Goal: Task Accomplishment & Management: Complete application form

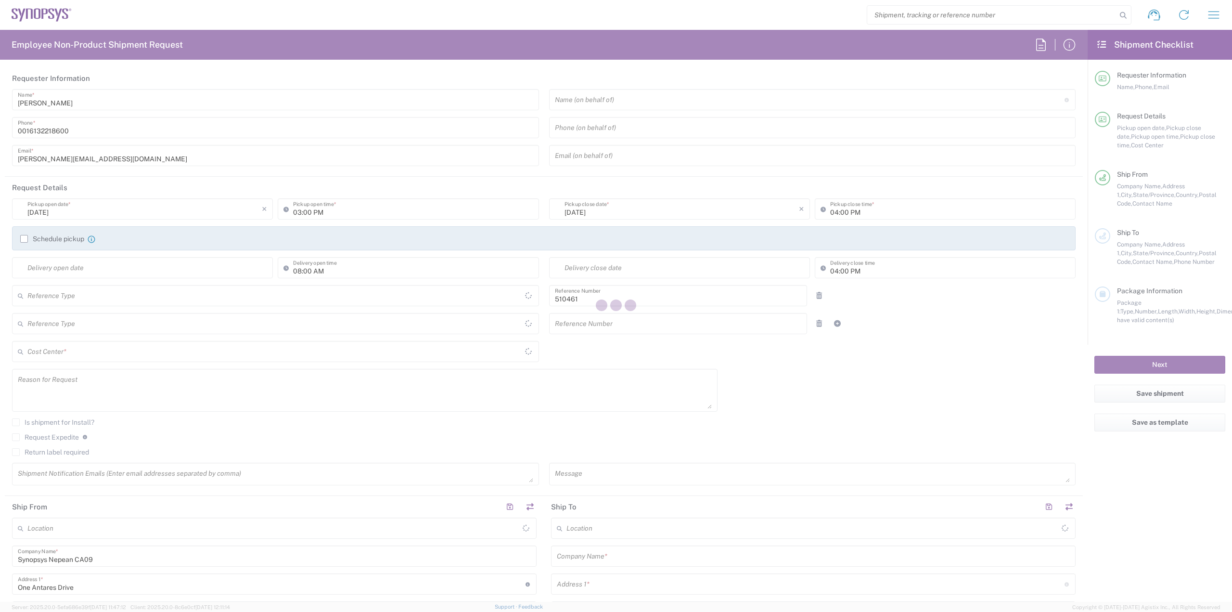
type input "Department"
type input "CA02, SG, MSIP2, R&D 510461"
type input "[GEOGRAPHIC_DATA]"
type input "Delivered at Place"
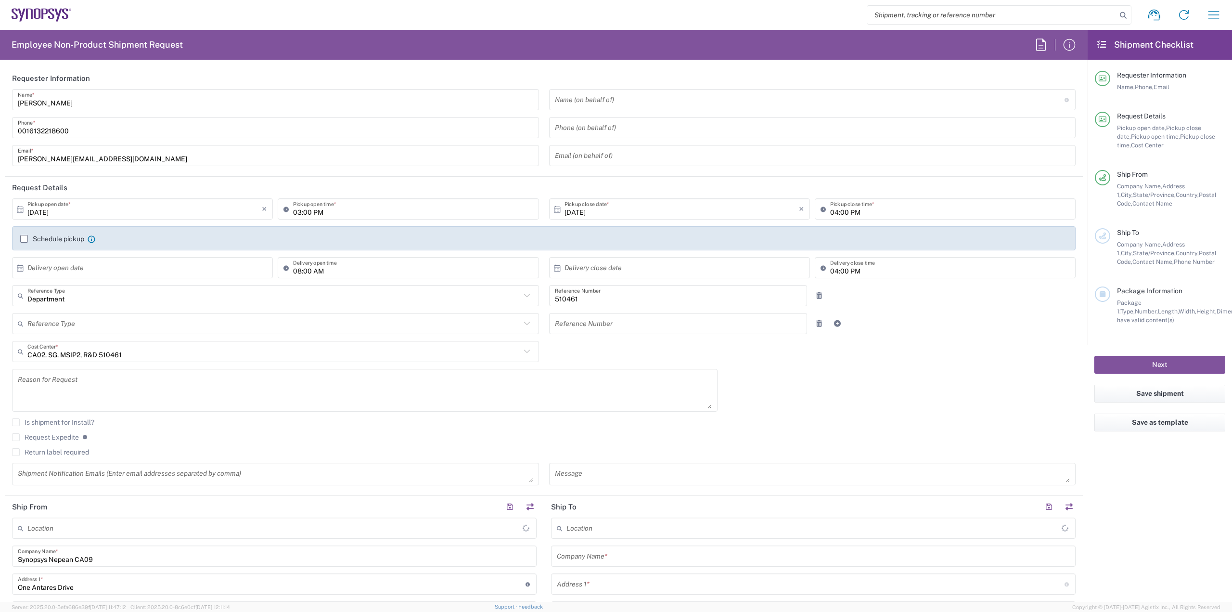
type input "[GEOGRAPHIC_DATA]"
type input "Nepean CA09"
click at [922, 15] on input "search" at bounding box center [991, 15] width 249 height 18
drag, startPoint x: 895, startPoint y: 13, endPoint x: 889, endPoint y: 13, distance: 6.3
click at [895, 13] on input "search" at bounding box center [991, 15] width 249 height 18
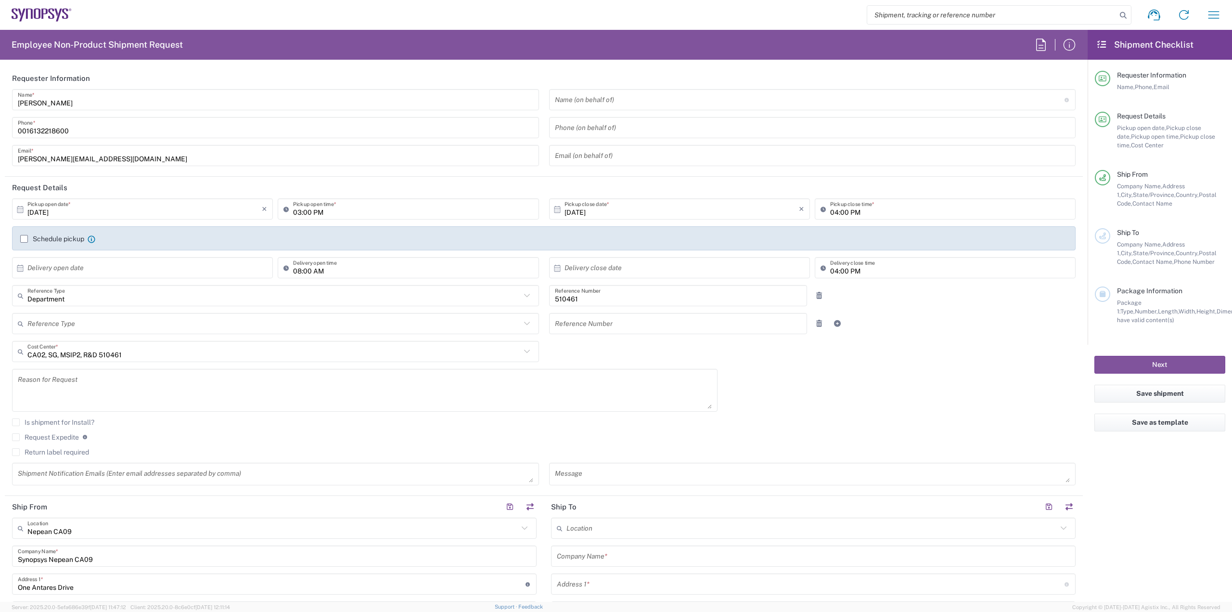
paste input "57052833"
click at [876, 16] on input "57052833" at bounding box center [991, 15] width 249 height 18
click at [934, 14] on input "57052833" at bounding box center [991, 15] width 249 height 18
type input "57052833"
click at [1127, 13] on icon at bounding box center [1122, 15] width 13 height 13
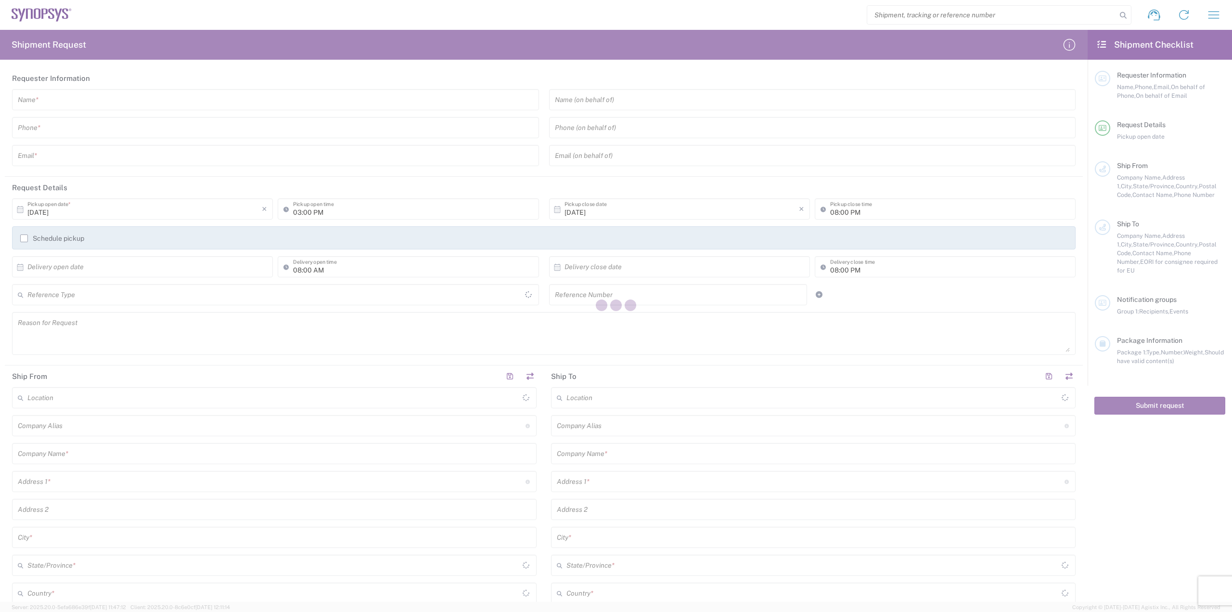
type input "[GEOGRAPHIC_DATA]"
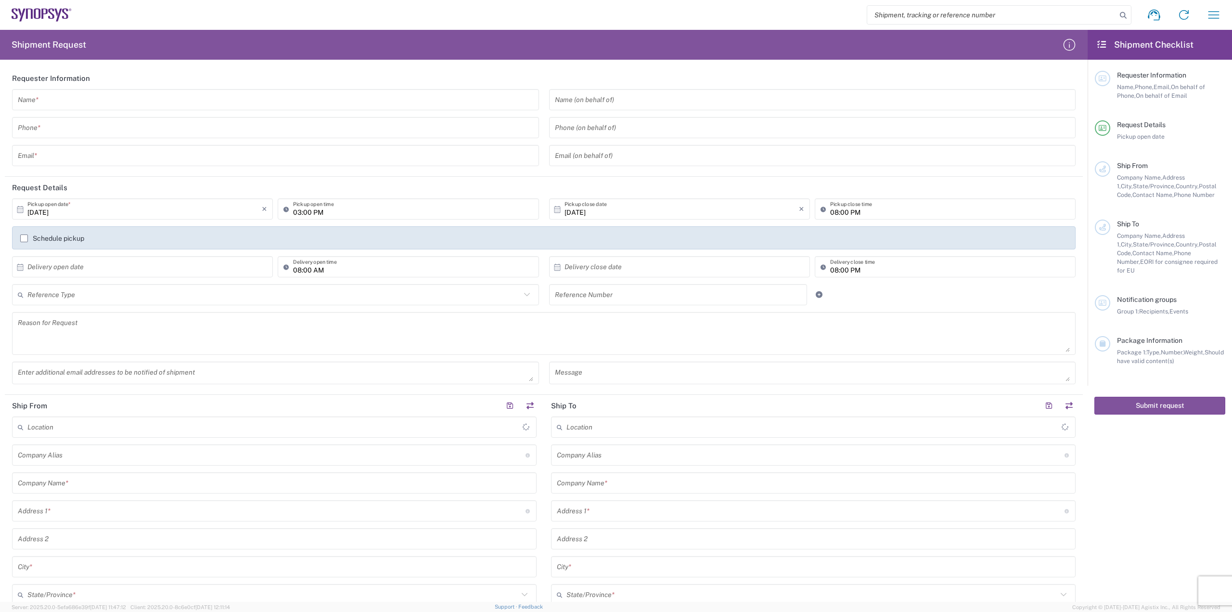
click at [888, 11] on input "search" at bounding box center [991, 15] width 249 height 18
paste input "57052833"
type input "57052833"
click at [1126, 14] on icon at bounding box center [1122, 15] width 13 height 13
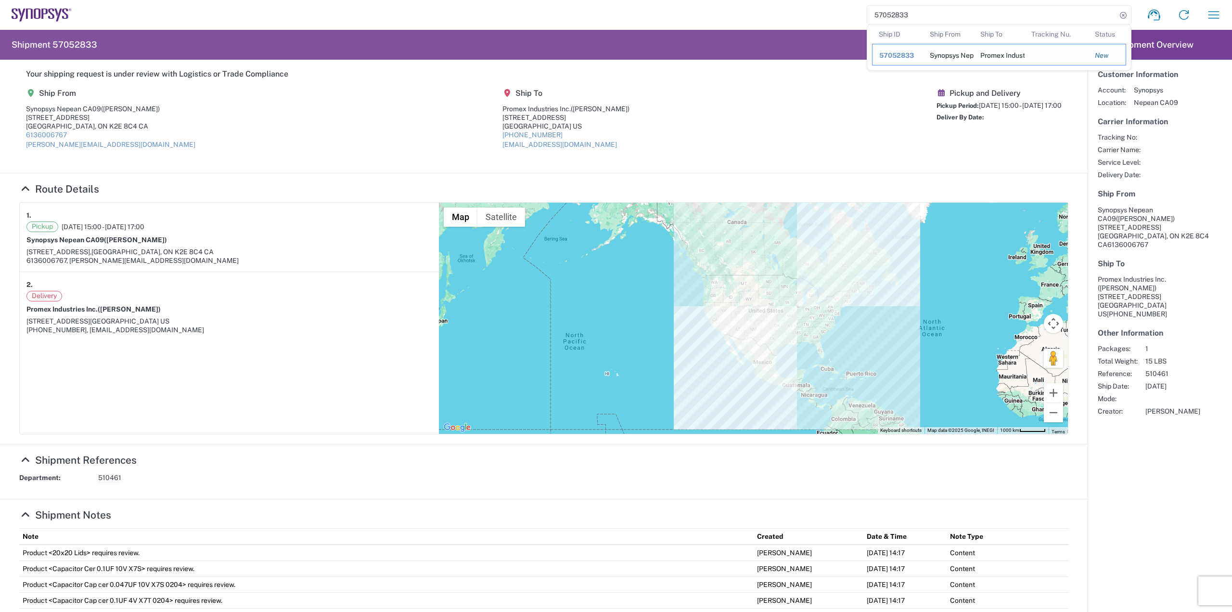
click at [891, 54] on span "57052833" at bounding box center [896, 55] width 35 height 8
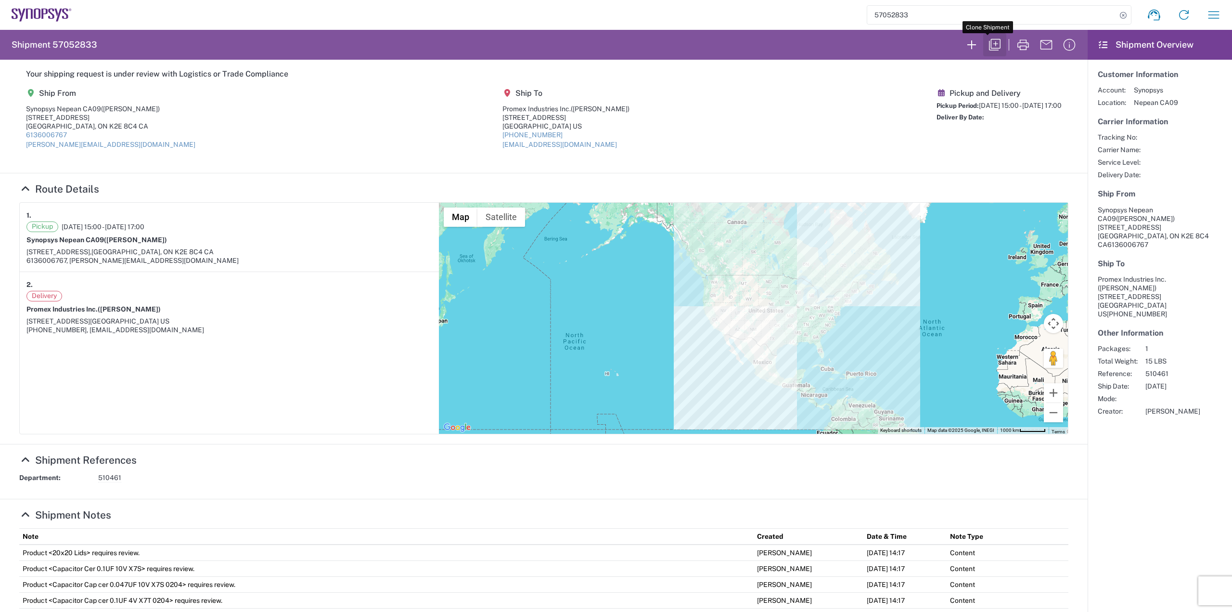
click at [987, 41] on icon "button" at bounding box center [994, 44] width 15 height 15
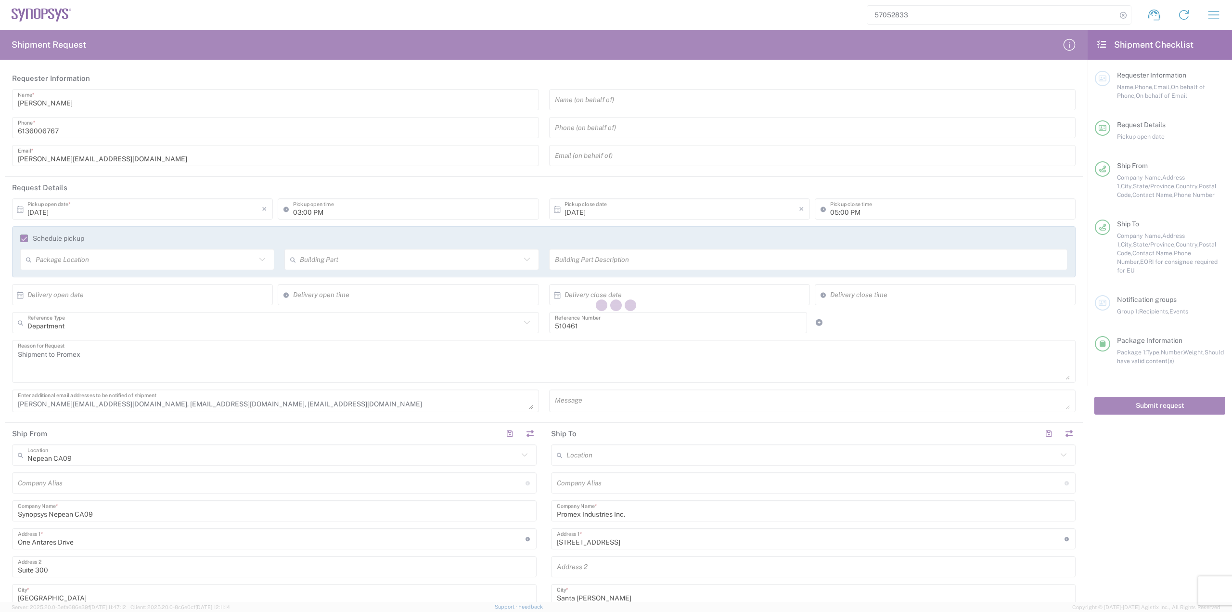
type input "[GEOGRAPHIC_DATA]"
type input "California"
type input "Your Packaging"
type input "Delivery Duty Paid"
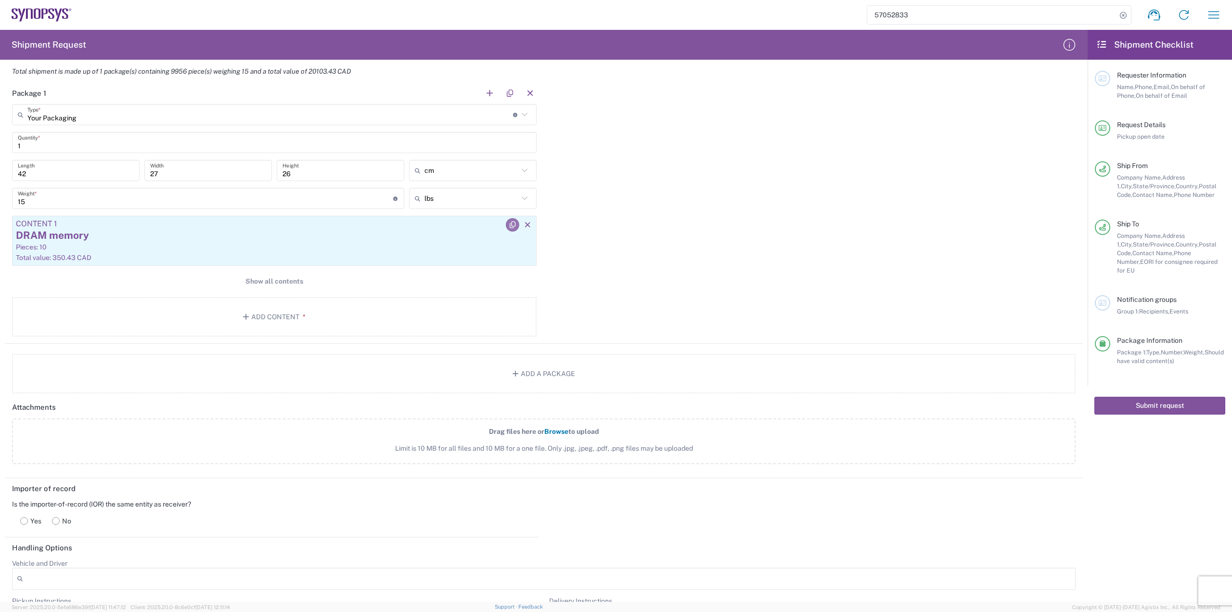
scroll to position [818, 0]
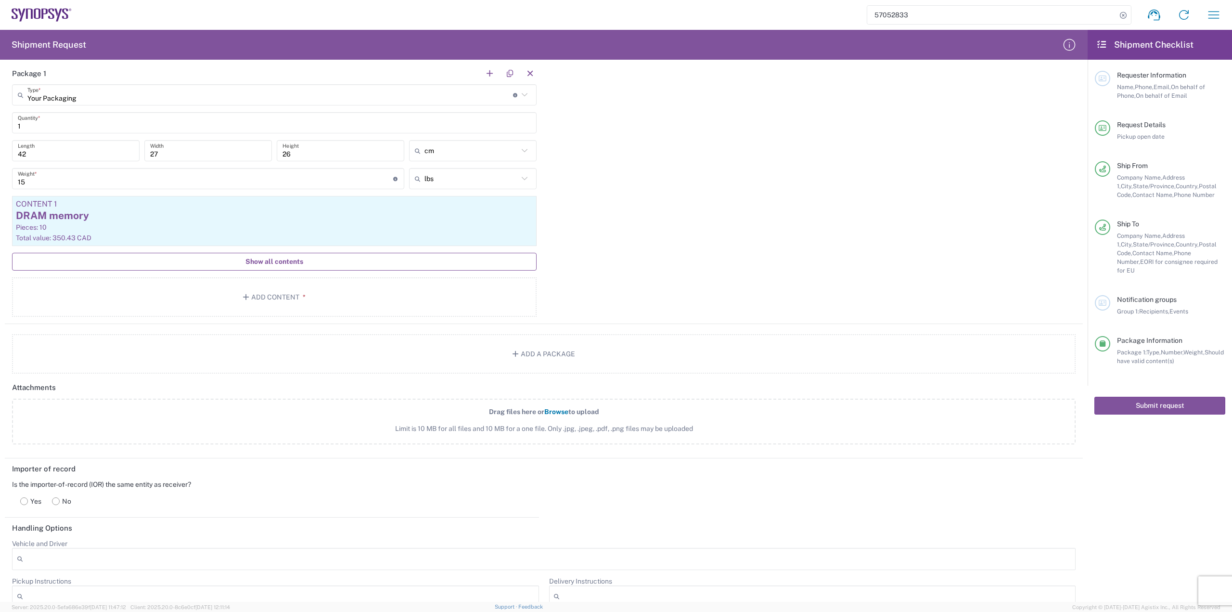
click at [262, 256] on button "Show all contents" at bounding box center [274, 262] width 524 height 18
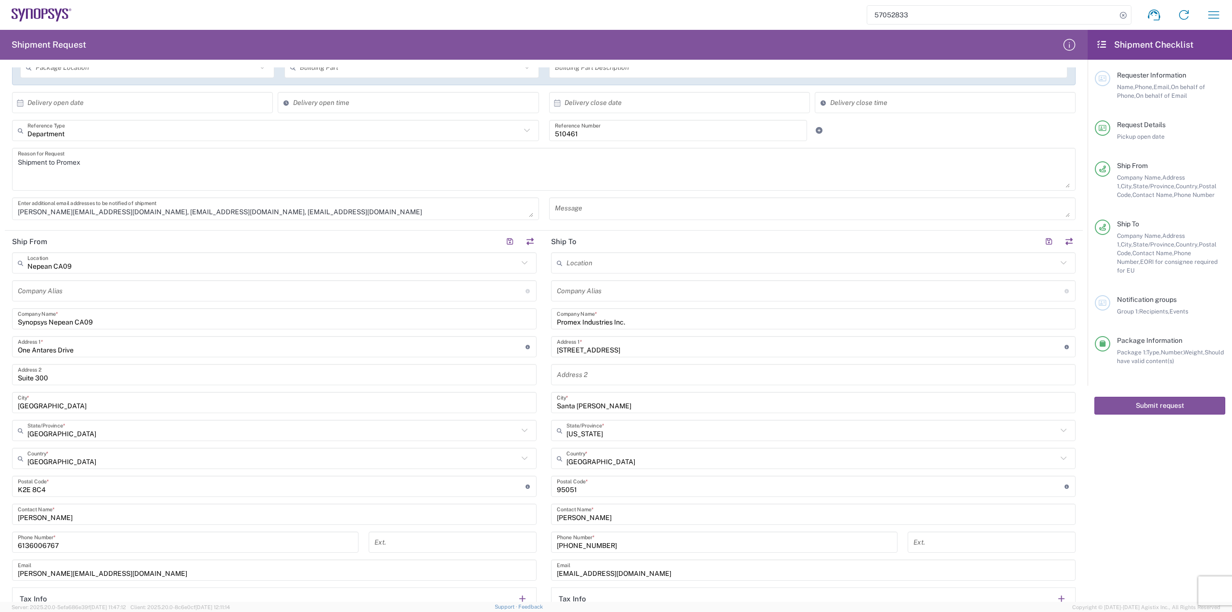
scroll to position [192, 0]
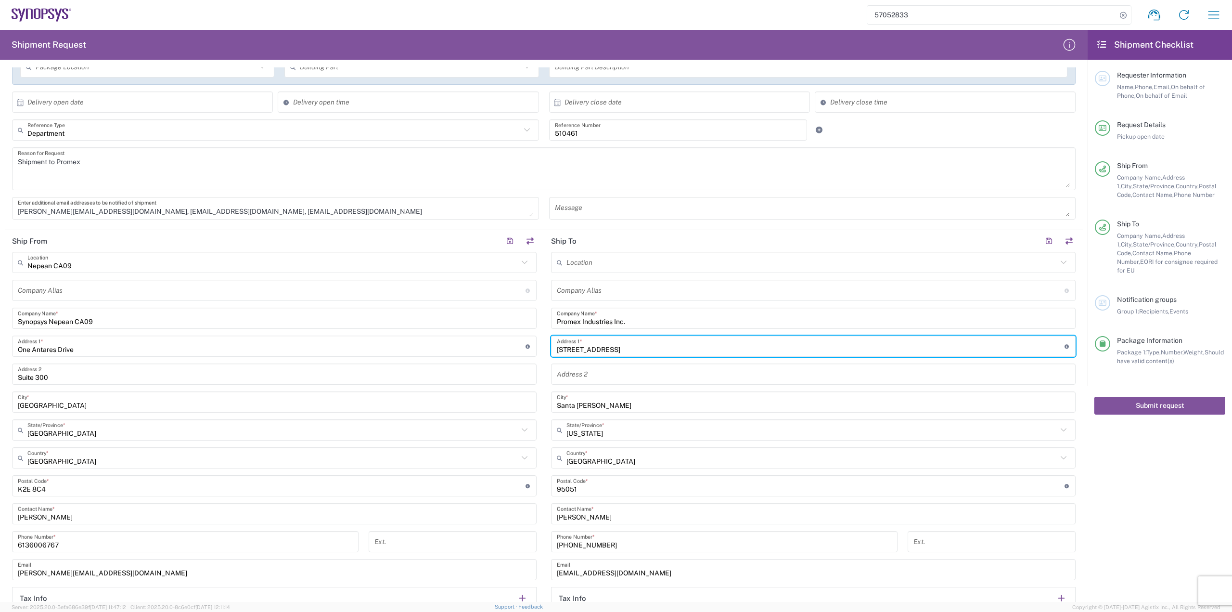
drag, startPoint x: 638, startPoint y: 352, endPoint x: 554, endPoint y: 351, distance: 83.7
click at [557, 351] on input "3075 Oakmead Village Dr" at bounding box center [811, 346] width 508 height 17
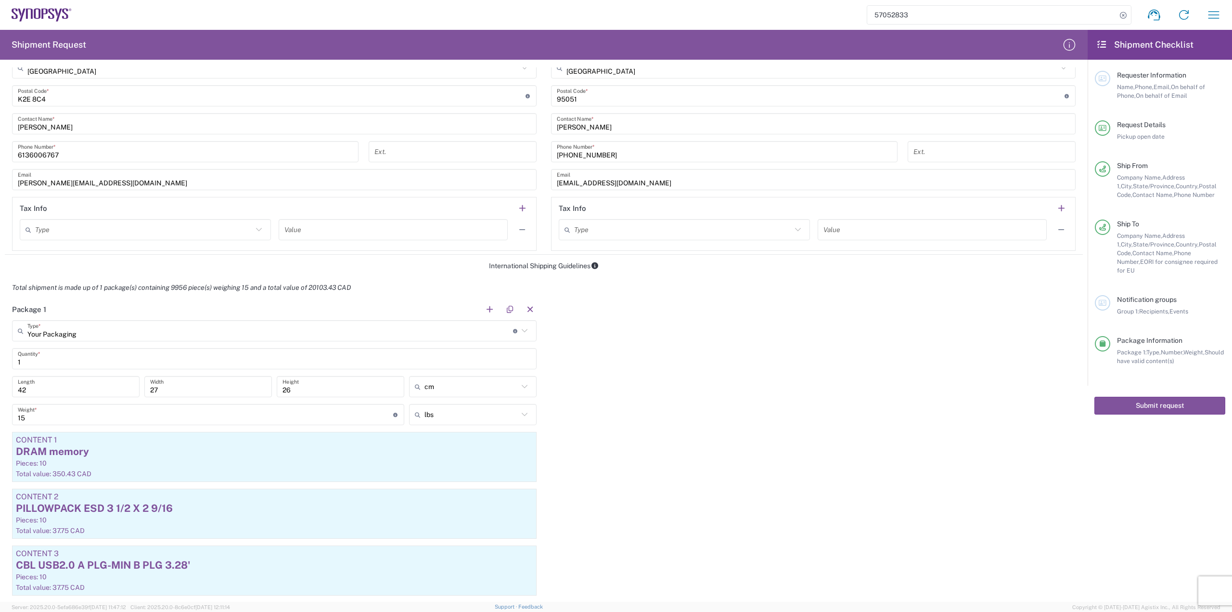
scroll to position [674, 0]
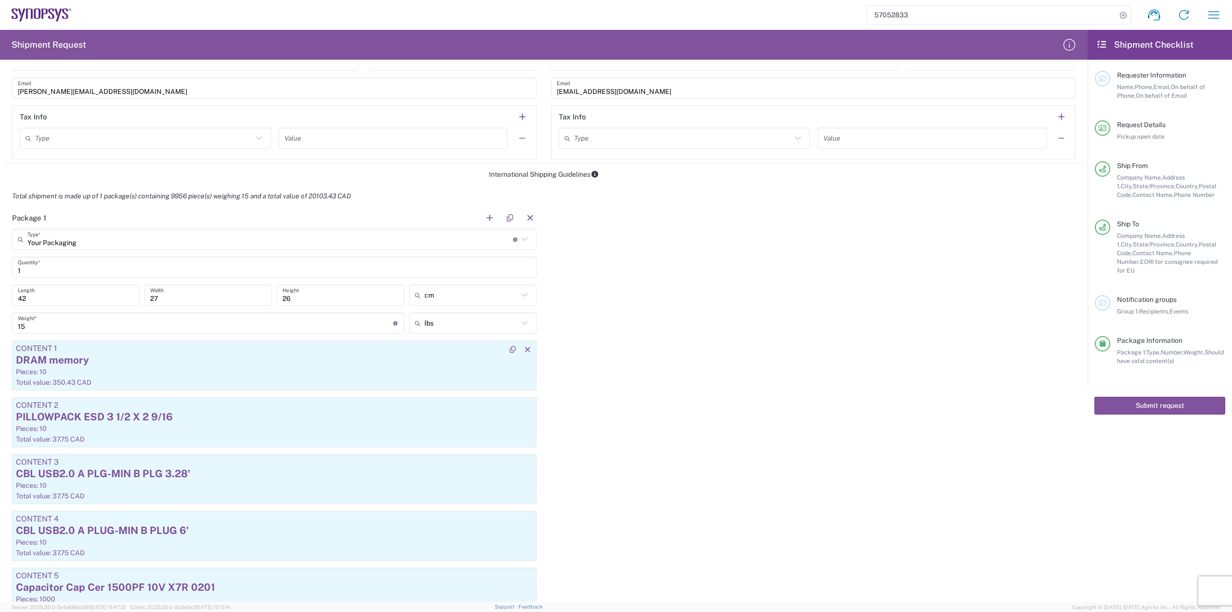
click at [180, 358] on div "DRAM memory" at bounding box center [274, 360] width 517 height 14
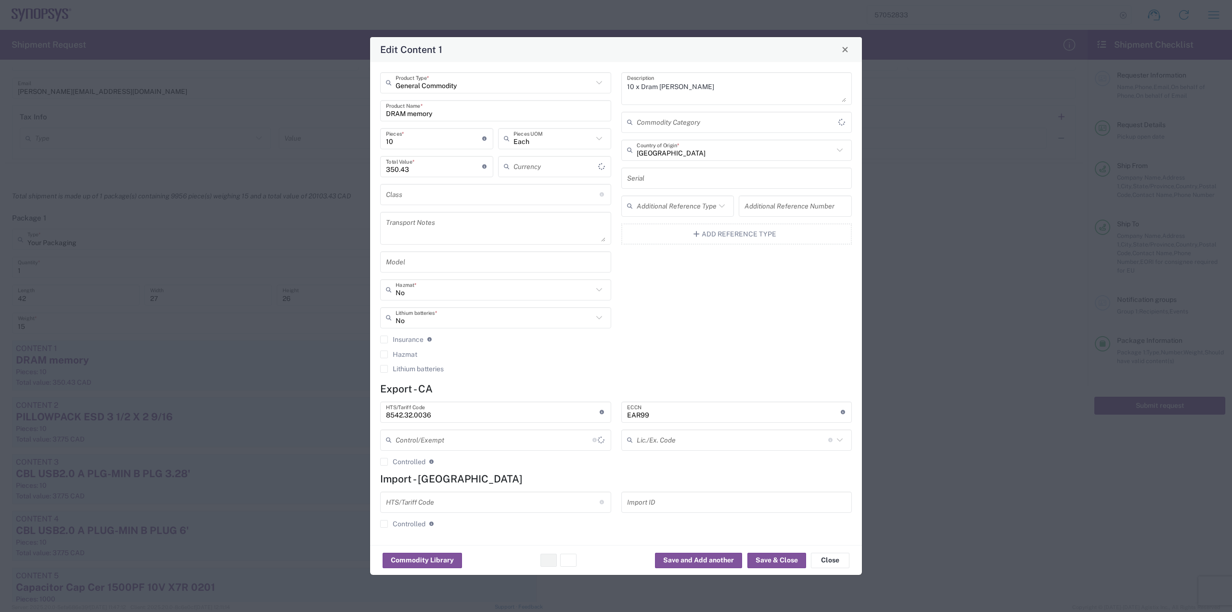
type input "Canadian Dollar"
click at [838, 564] on button "Close" at bounding box center [830, 559] width 38 height 15
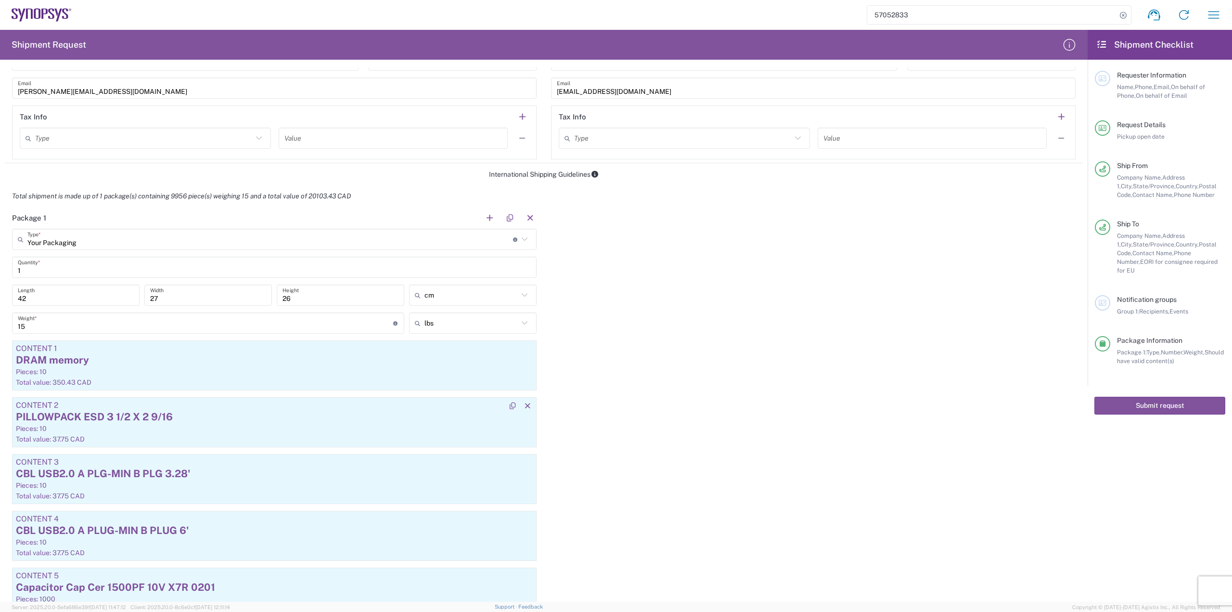
click at [156, 424] on div "Pieces: 10" at bounding box center [274, 428] width 517 height 9
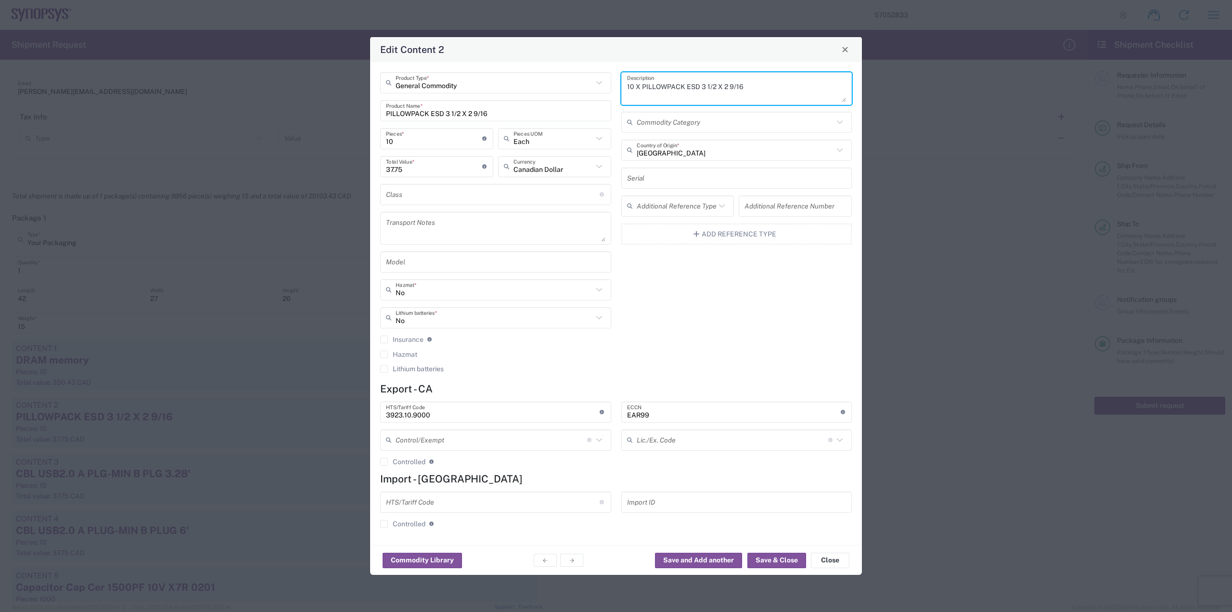
drag, startPoint x: 752, startPoint y: 87, endPoint x: 641, endPoint y: 88, distance: 110.7
click at [641, 88] on textarea "10 X PILLOWPACK ESD 3 1/2 X 2 9/16" at bounding box center [736, 88] width 219 height 27
click at [844, 559] on button "Close" at bounding box center [830, 559] width 38 height 15
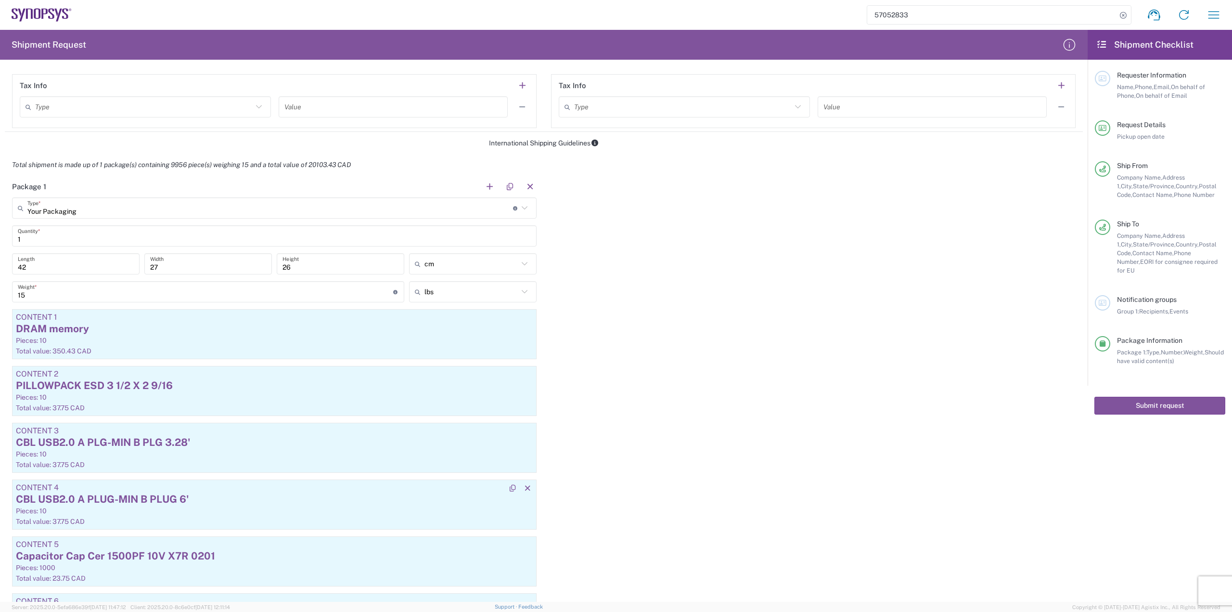
scroll to position [722, 0]
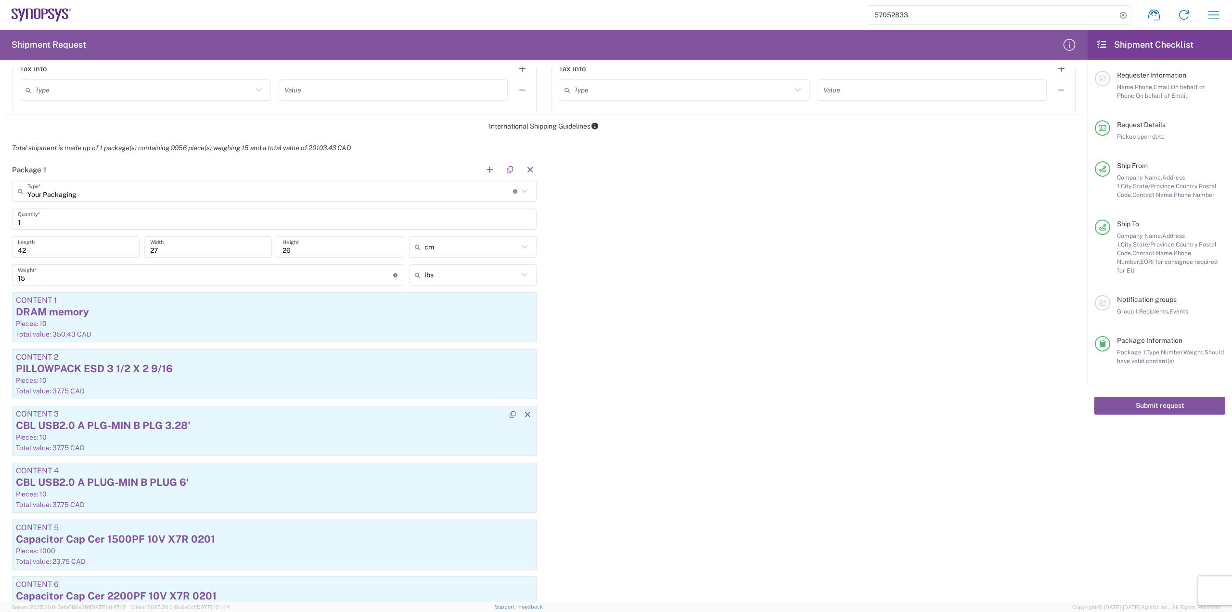
click at [217, 430] on div "CBL USB2.0 A PLG-MIN B PLG 3.28'" at bounding box center [274, 425] width 517 height 14
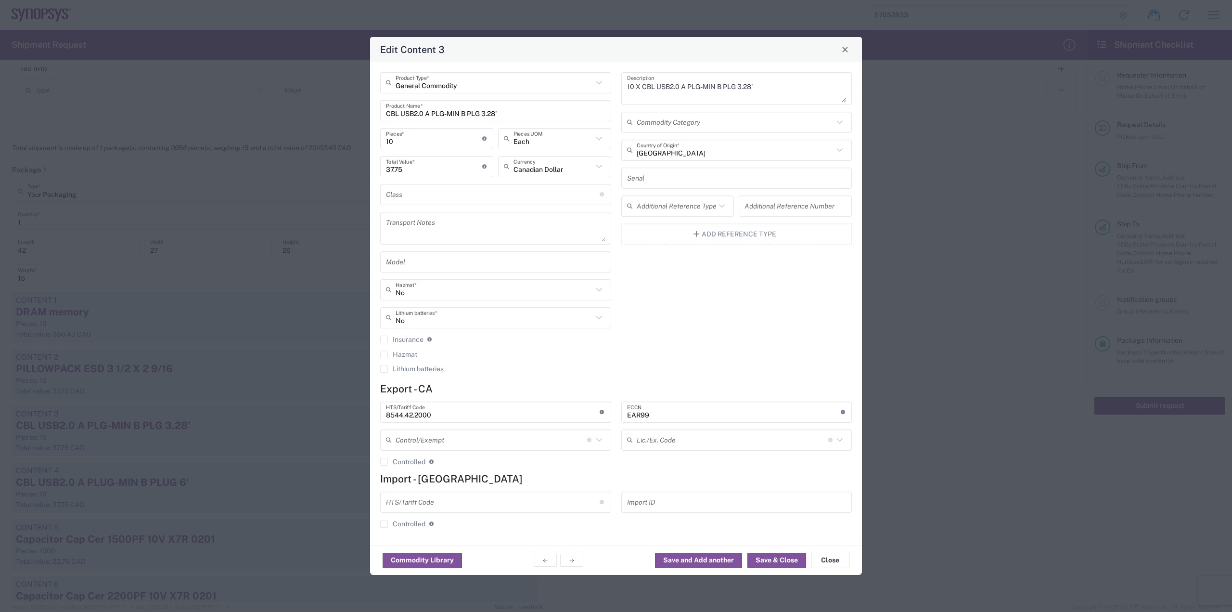
click at [825, 563] on button "Close" at bounding box center [830, 559] width 38 height 15
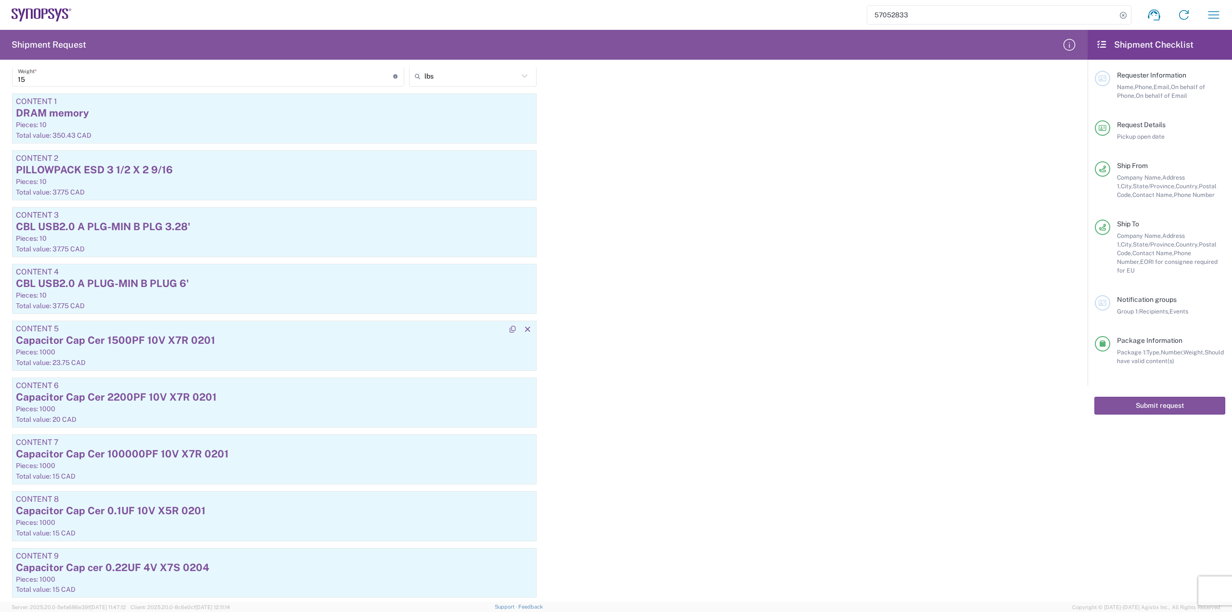
scroll to position [914, 0]
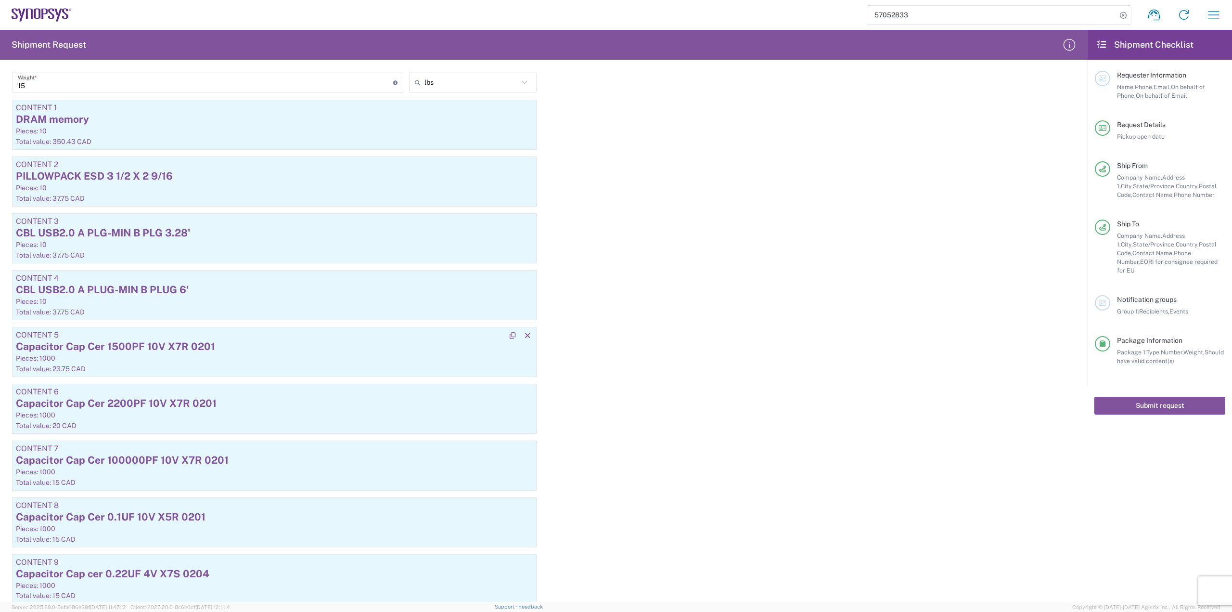
click at [212, 358] on div "Pieces: 1000" at bounding box center [274, 358] width 517 height 9
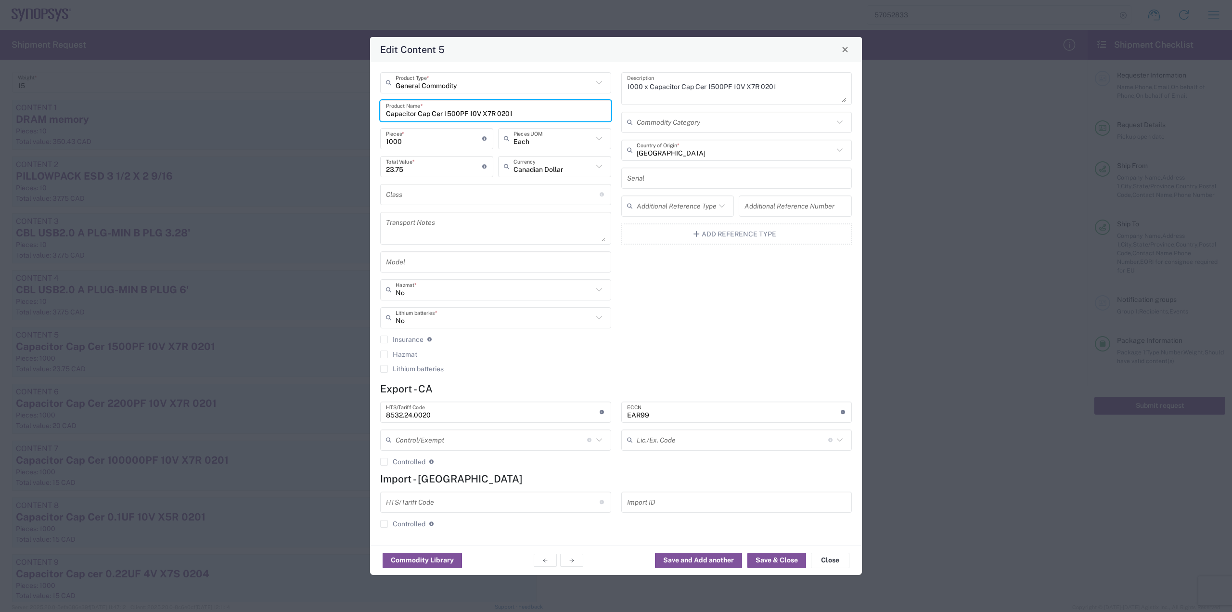
drag, startPoint x: 519, startPoint y: 113, endPoint x: 383, endPoint y: 115, distance: 135.7
click at [383, 115] on div "Capacitor Cap Cer 1500PF 10V X7R 0201 Product Name *" at bounding box center [495, 110] width 231 height 21
click at [832, 562] on button "Close" at bounding box center [830, 559] width 38 height 15
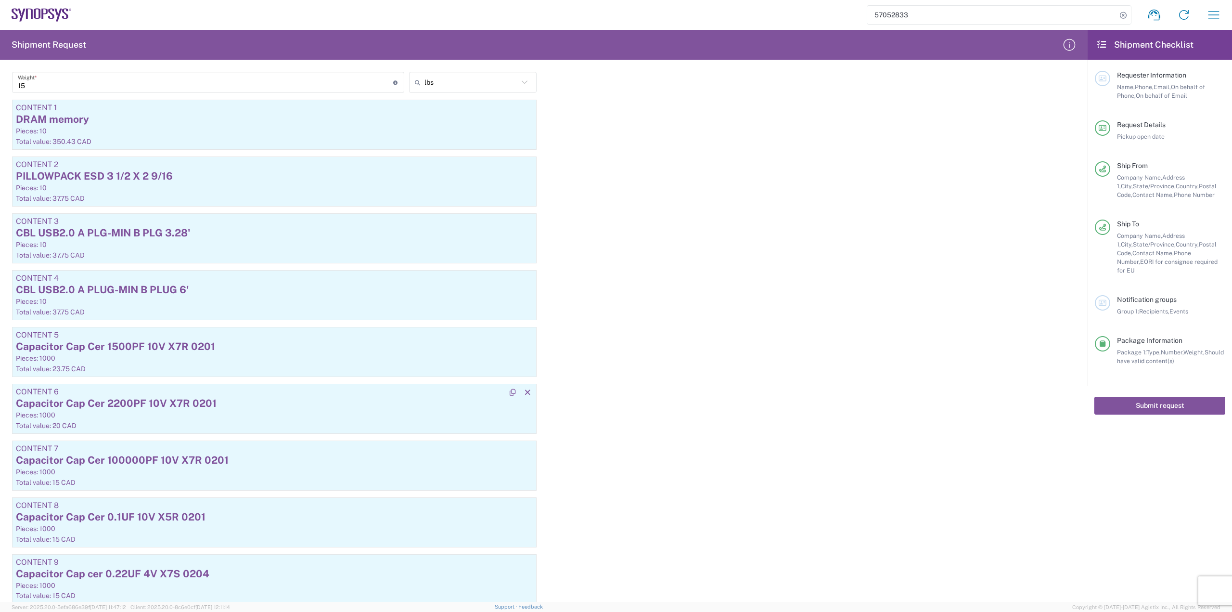
click at [186, 411] on div "Pieces: 1000" at bounding box center [274, 414] width 517 height 9
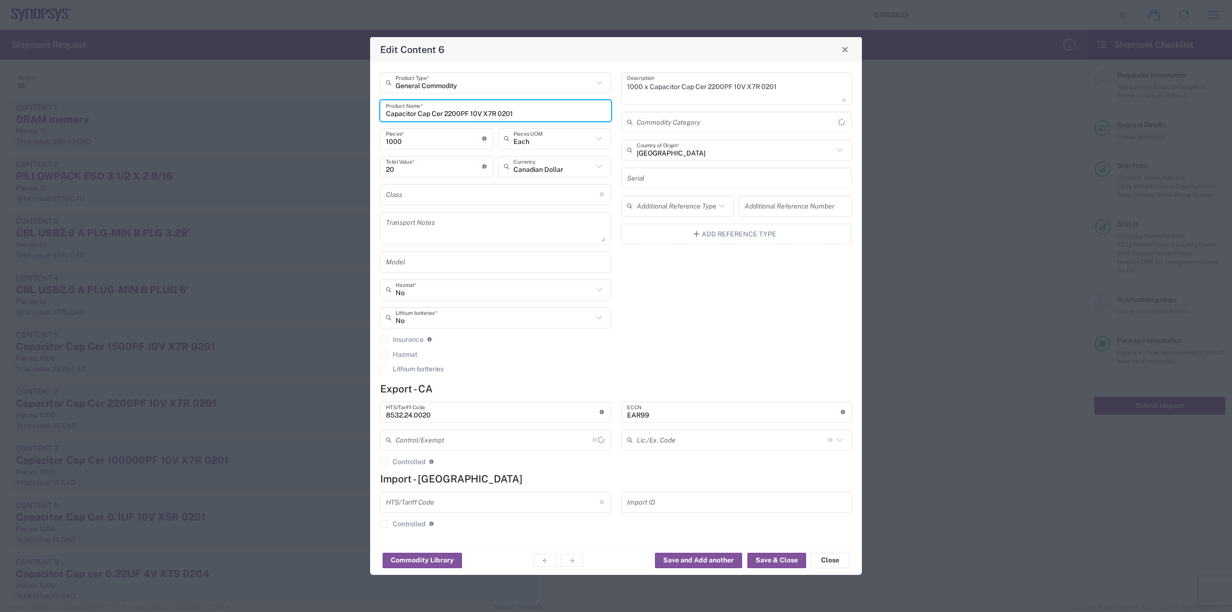
drag, startPoint x: 523, startPoint y: 111, endPoint x: 376, endPoint y: 119, distance: 147.0
click at [376, 119] on div "General Commodity Product Type * Capacitor Cap Cer 2200PF 10V X7R 0201 Product …" at bounding box center [495, 225] width 241 height 307
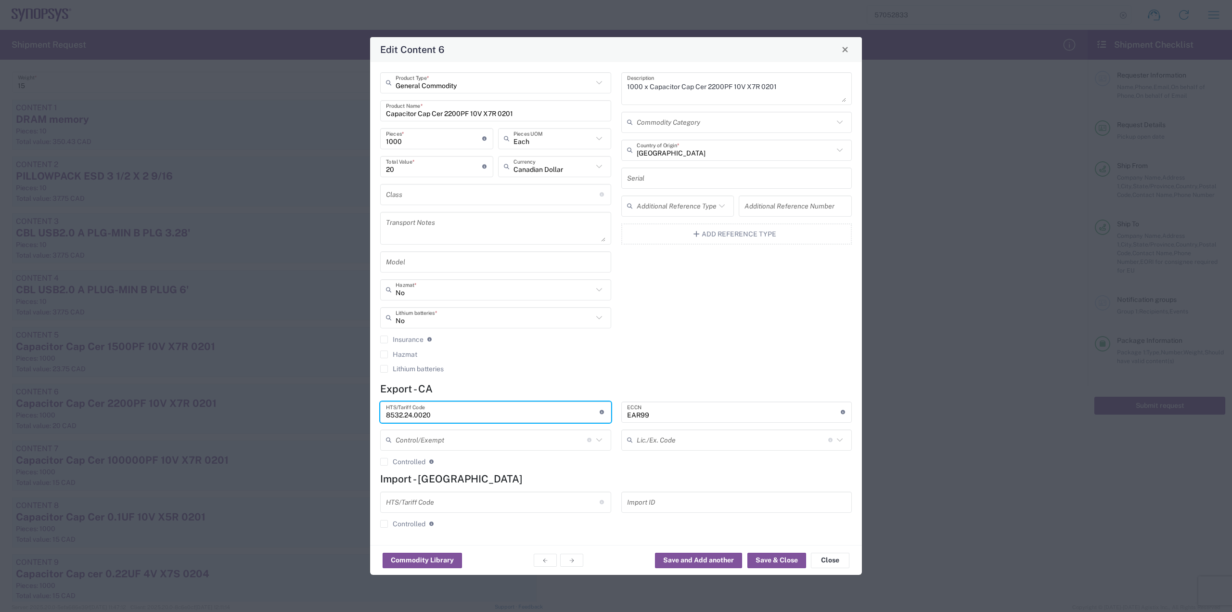
drag, startPoint x: 411, startPoint y: 414, endPoint x: 384, endPoint y: 418, distance: 26.7
click at [384, 418] on div "8532.24.0020 HTS/Tariff Code 10-digit U.S. import and export statistical classi…" at bounding box center [495, 411] width 231 height 21
click at [844, 561] on button "Close" at bounding box center [830, 559] width 38 height 15
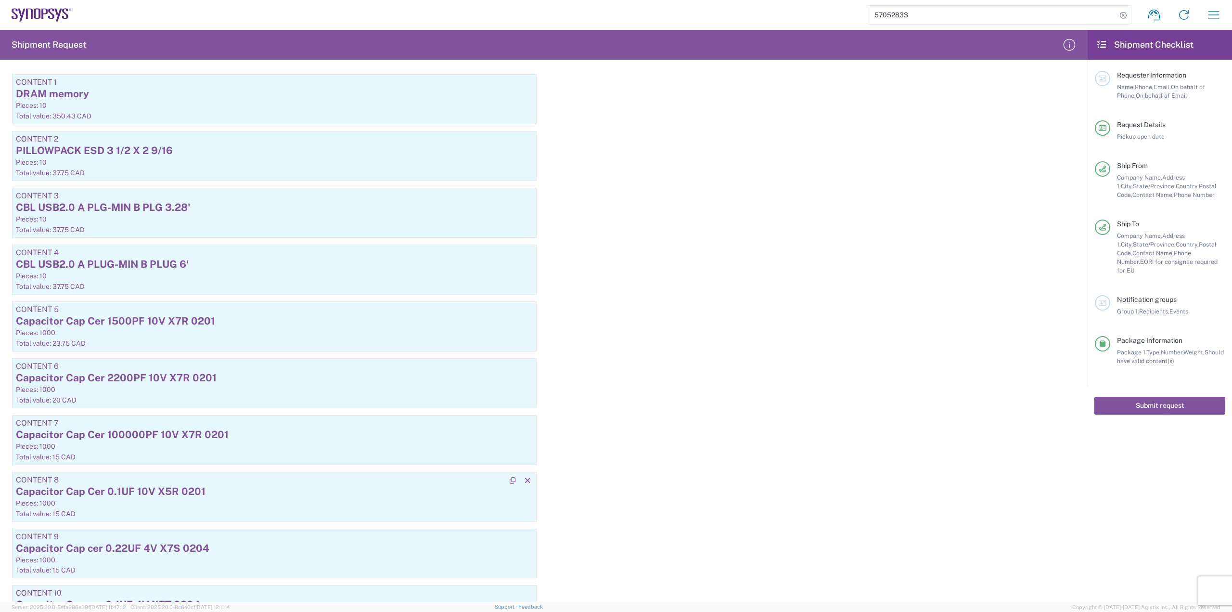
scroll to position [1010, 0]
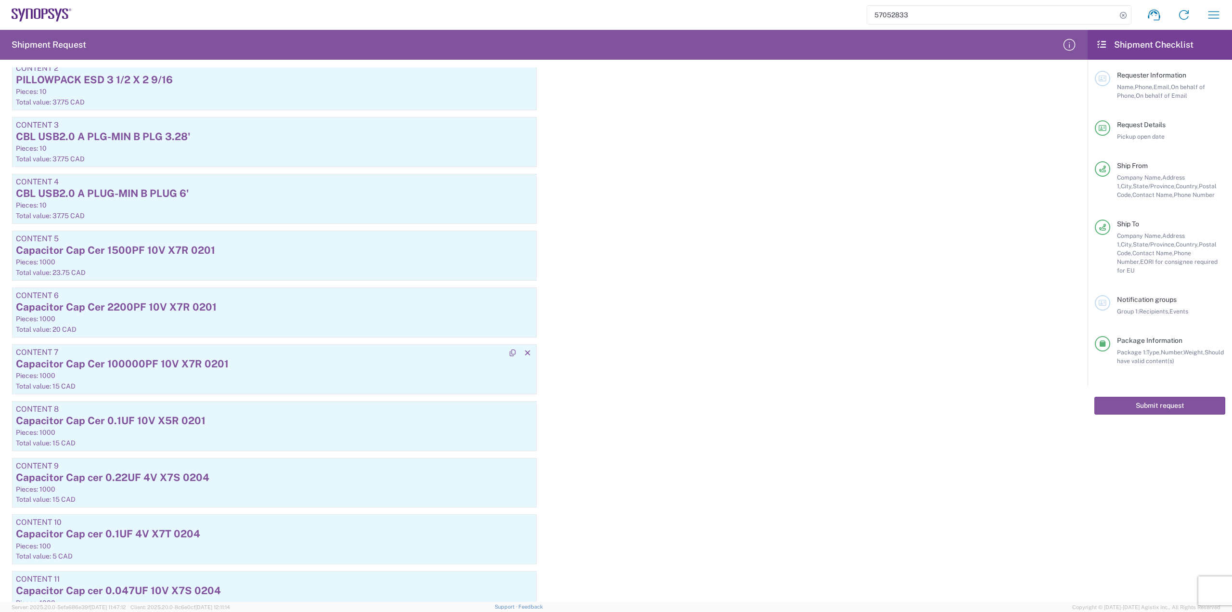
click at [122, 364] on div "Capacitor Cap Cer 100000PF 10V X7R 0201" at bounding box center [274, 364] width 517 height 14
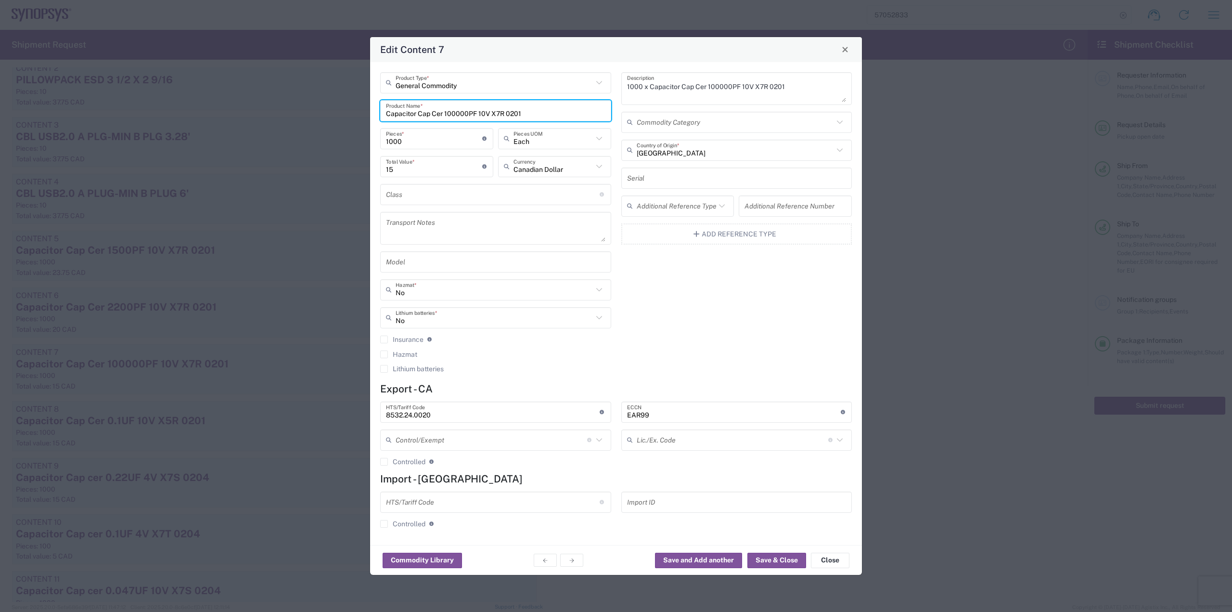
drag, startPoint x: 521, startPoint y: 116, endPoint x: 381, endPoint y: 119, distance: 140.1
click at [381, 119] on div "Capacitor Cap Cer 100000PF 10V X7R 0201 Product Name *" at bounding box center [495, 110] width 231 height 21
click at [839, 562] on button "Close" at bounding box center [830, 559] width 38 height 15
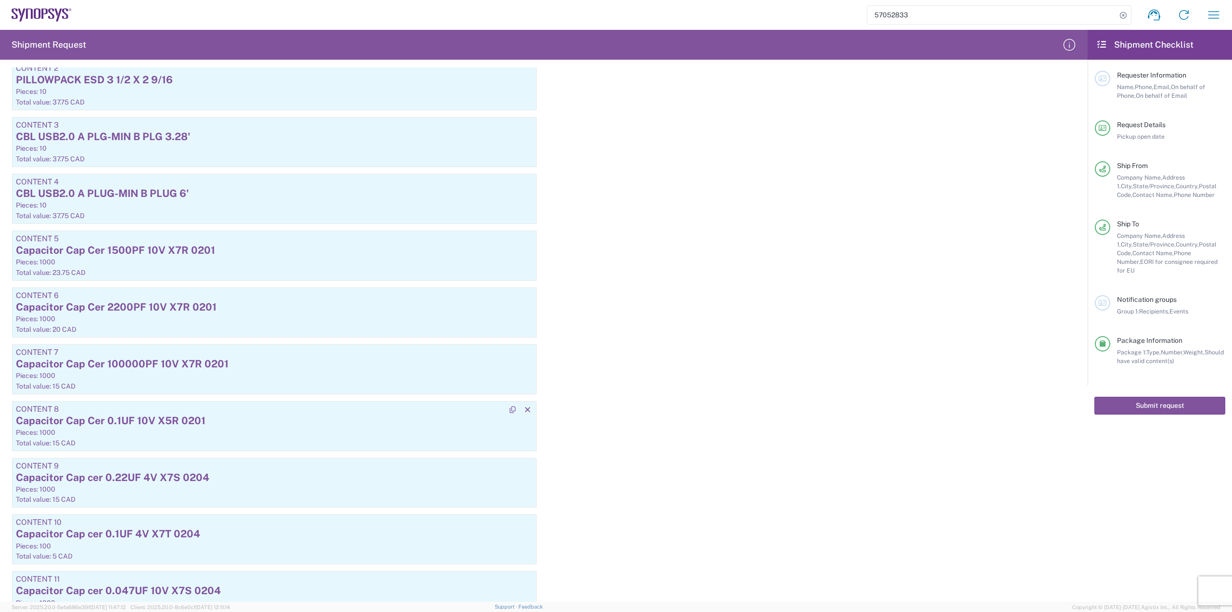
click at [171, 419] on div "Capacitor Cap Cer 0.1UF 10V X5R 0201" at bounding box center [274, 420] width 517 height 14
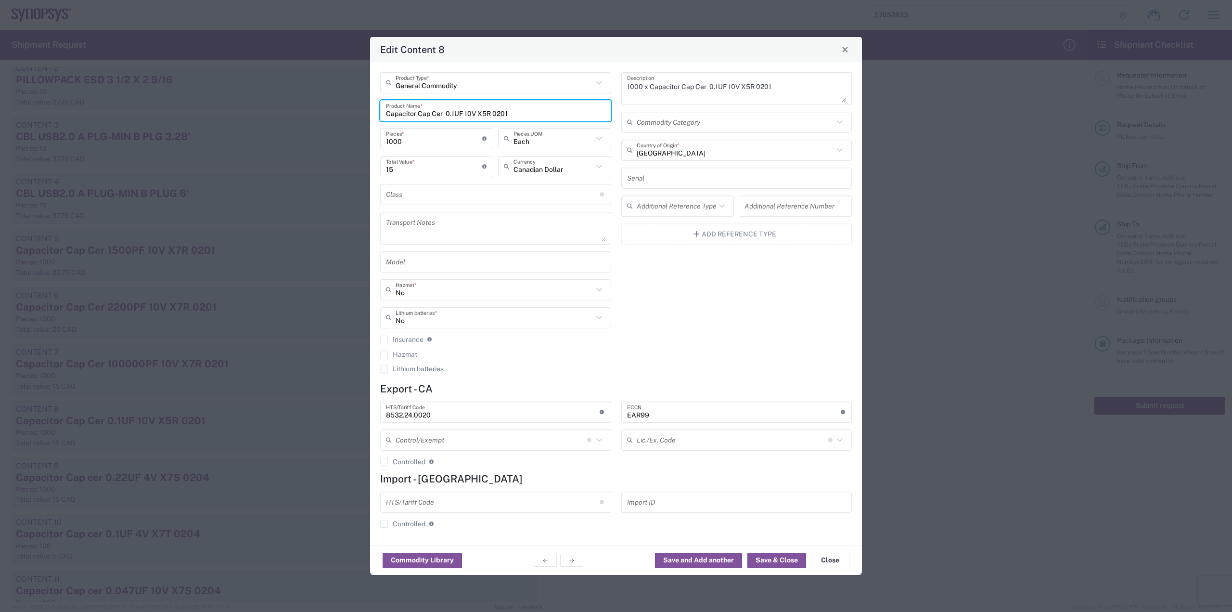
drag, startPoint x: 518, startPoint y: 113, endPoint x: 352, endPoint y: 113, distance: 166.0
click at [352, 113] on div "Edit Content 8 General Commodity Product Type * Capacitor Cap Cer 0.1UF 10V X5R…" at bounding box center [616, 306] width 1232 height 612
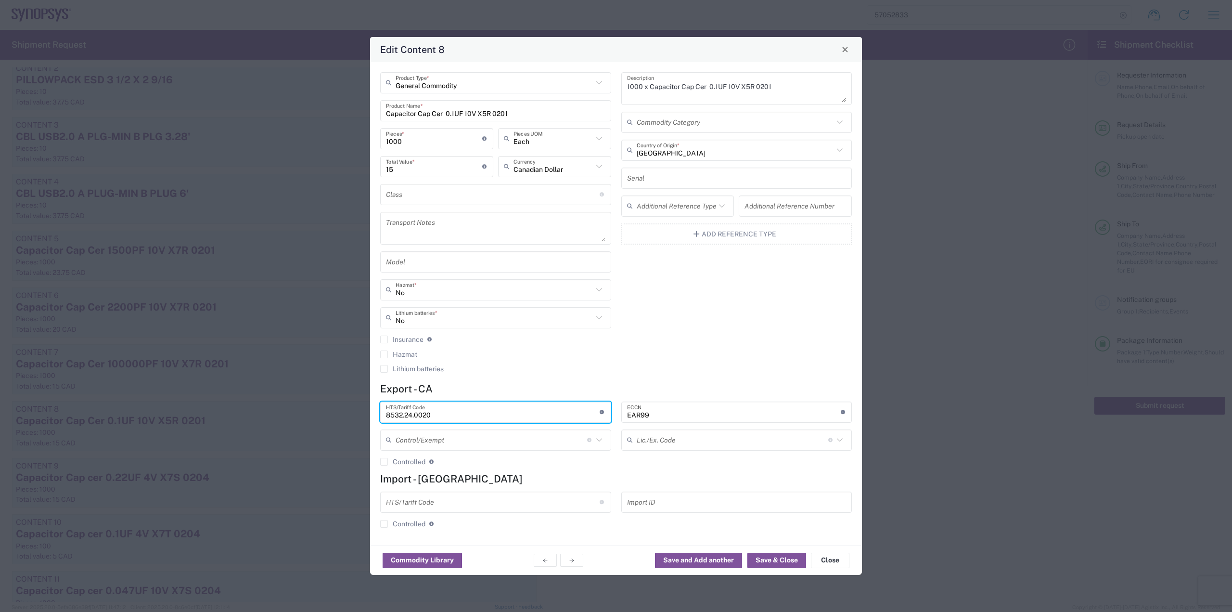
drag, startPoint x: 412, startPoint y: 416, endPoint x: 368, endPoint y: 415, distance: 44.3
click at [374, 415] on div "General Commodity Product Type * Capacitor Cap Cer 0.1UF 10V X5R 0201 Product N…" at bounding box center [616, 303] width 492 height 483
click at [819, 562] on button "Close" at bounding box center [830, 559] width 38 height 15
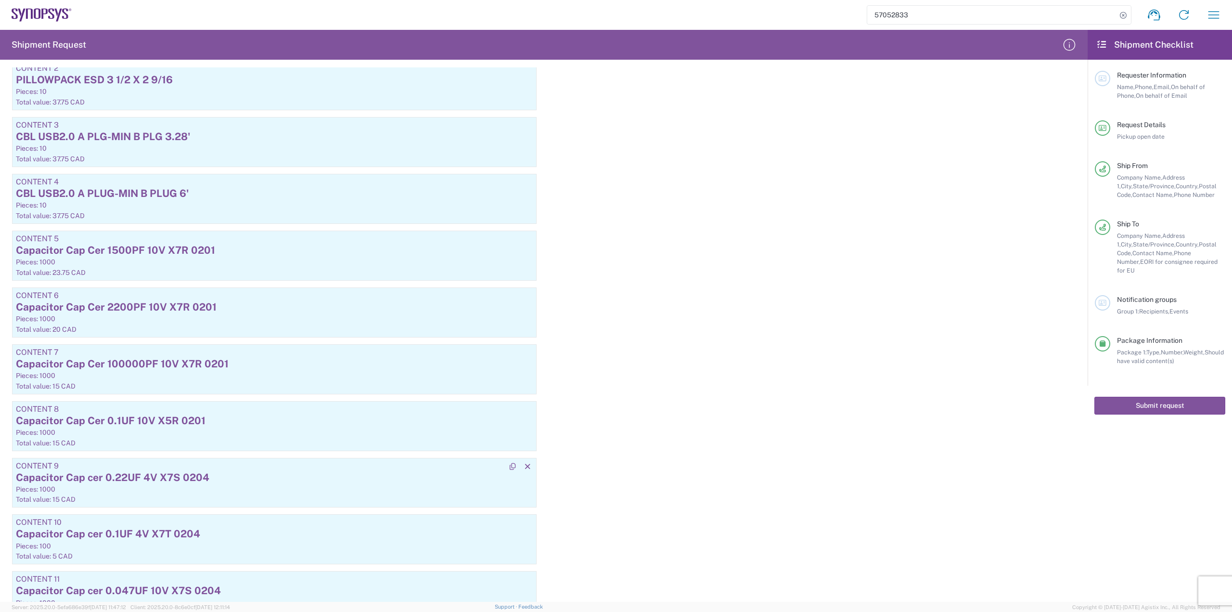
click at [206, 481] on div "Capacitor Cap cer 0.22UF 4V X7S 0204" at bounding box center [274, 477] width 517 height 14
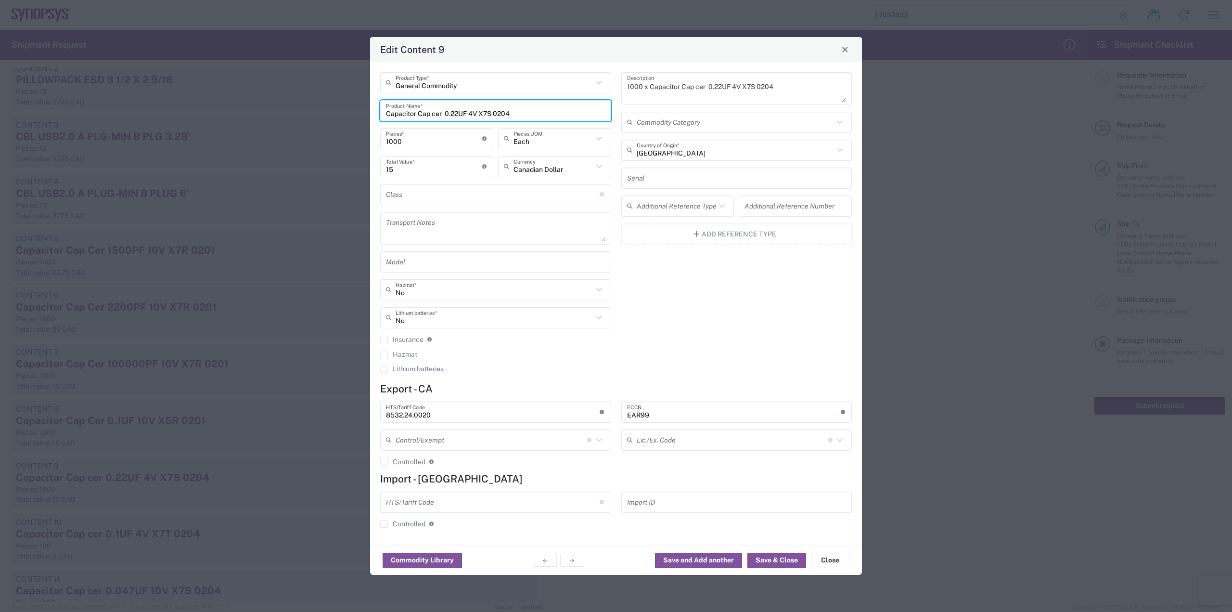
drag, startPoint x: 514, startPoint y: 115, endPoint x: 372, endPoint y: 119, distance: 142.0
click at [372, 119] on div "General Commodity Product Type * Capacitor Cap cer 0.22UF 4V X7S 0204 Product N…" at bounding box center [616, 303] width 492 height 483
drag, startPoint x: 826, startPoint y: 566, endPoint x: 814, endPoint y: 562, distance: 13.2
click at [826, 566] on button "Close" at bounding box center [830, 559] width 38 height 15
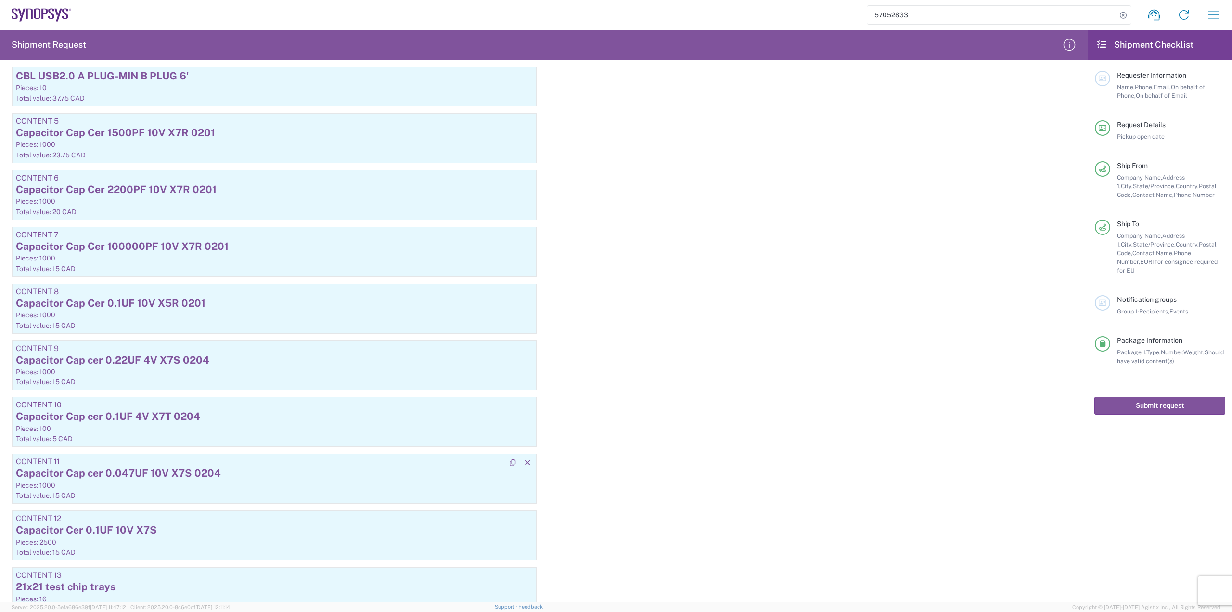
scroll to position [1155, 0]
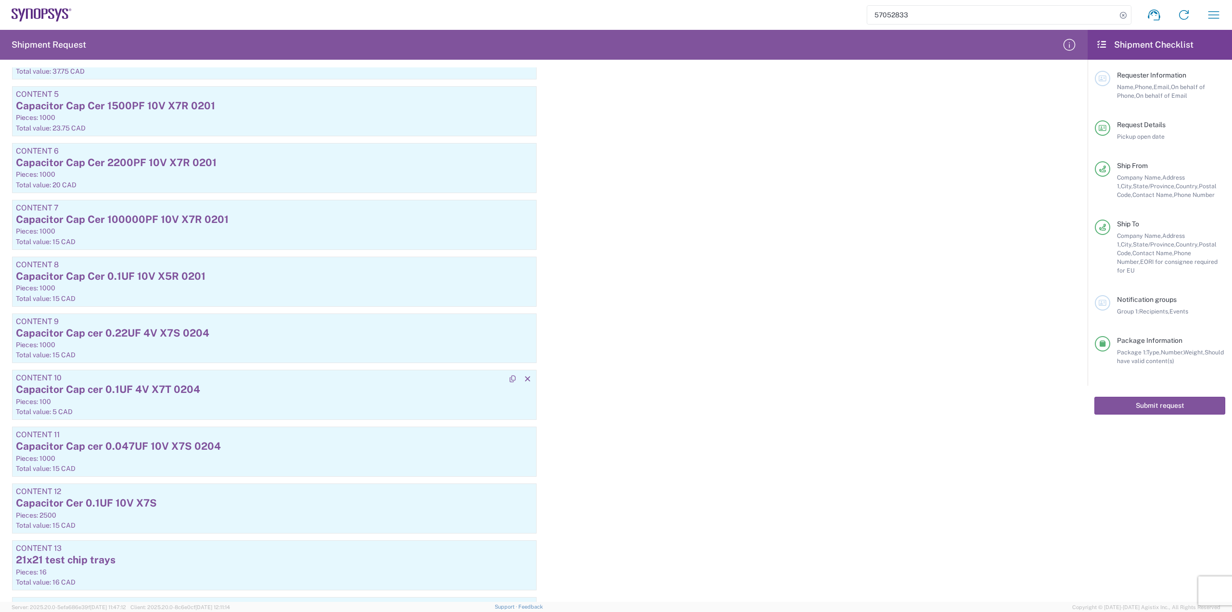
click at [225, 390] on div "Capacitor Cap cer 0.1UF 4V X7T 0204" at bounding box center [274, 389] width 517 height 14
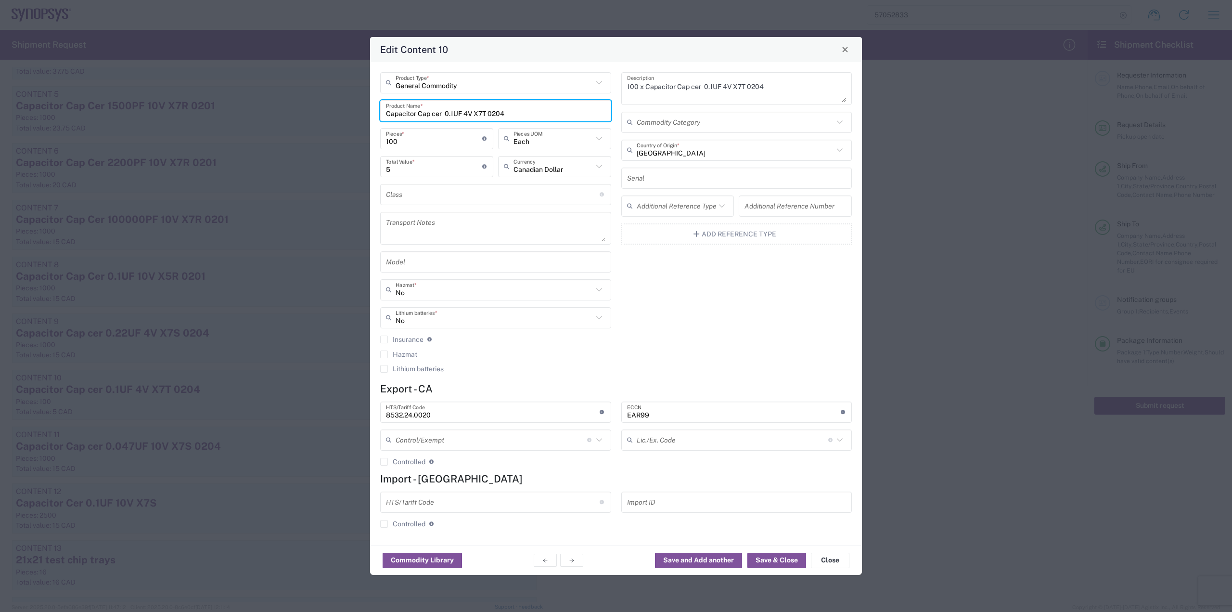
drag, startPoint x: 507, startPoint y: 113, endPoint x: 293, endPoint y: 113, distance: 214.1
click at [293, 113] on div "Edit Content 10 General Commodity Product Type * Capacitor Cap cer 0.1UF 4V X7T…" at bounding box center [616, 306] width 1232 height 612
click at [840, 562] on button "Close" at bounding box center [830, 559] width 38 height 15
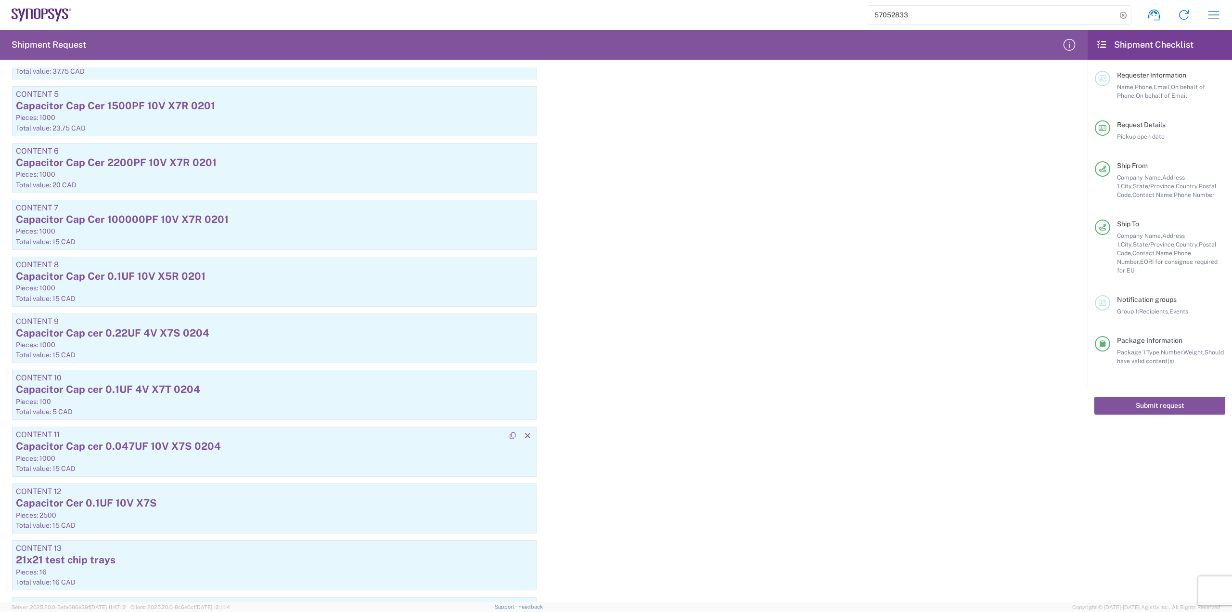
click at [191, 447] on div "Capacitor Cap cer 0.047UF 10V X7S 0204" at bounding box center [274, 446] width 517 height 14
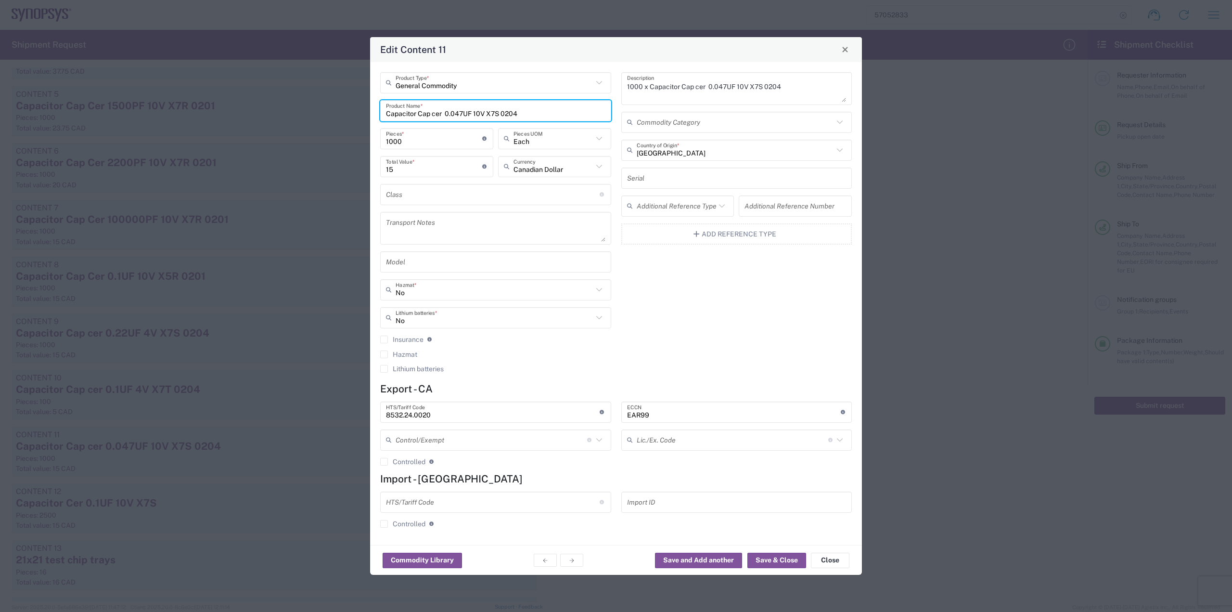
drag, startPoint x: 531, startPoint y: 113, endPoint x: 382, endPoint y: 115, distance: 149.7
click at [382, 115] on div "Capacitor Cap cer 0.047UF 10V X7S 0204 Product Name *" at bounding box center [495, 110] width 231 height 21
click at [940, 306] on div "Edit Content 11 General Commodity Product Type * Capacitor Cap cer 0.047UF 10V …" at bounding box center [616, 306] width 1232 height 612
click at [838, 561] on button "Close" at bounding box center [830, 559] width 38 height 15
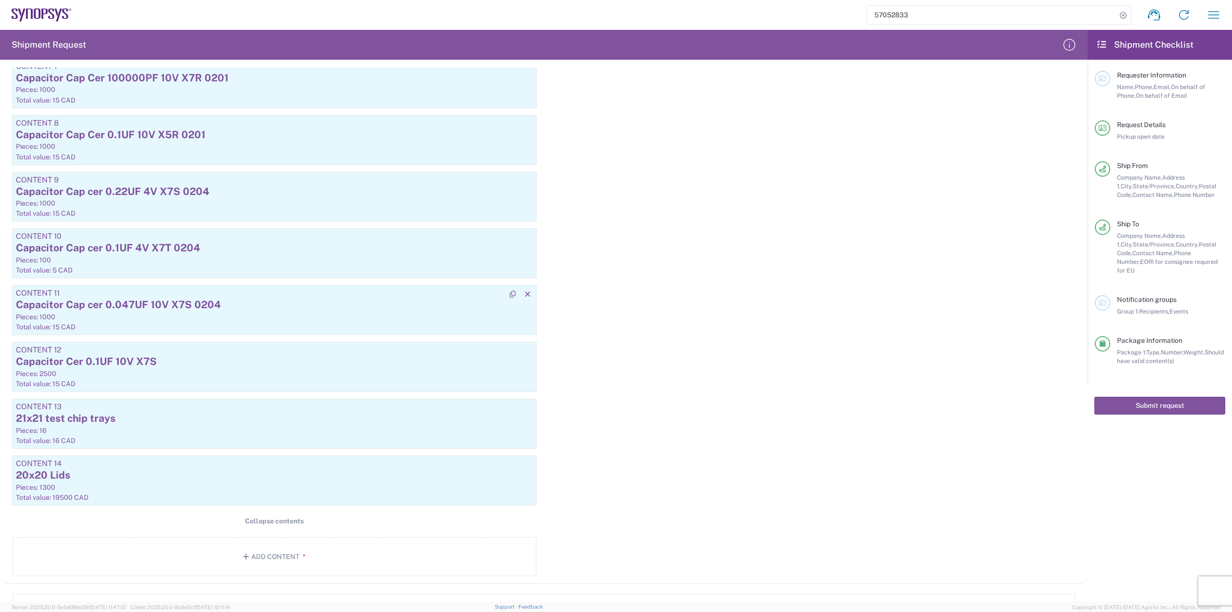
scroll to position [1299, 0]
drag, startPoint x: 155, startPoint y: 362, endPoint x: 16, endPoint y: 358, distance: 138.6
click at [16, 358] on div "Capacitor Cer 0.1UF 10V X7S" at bounding box center [274, 358] width 517 height 14
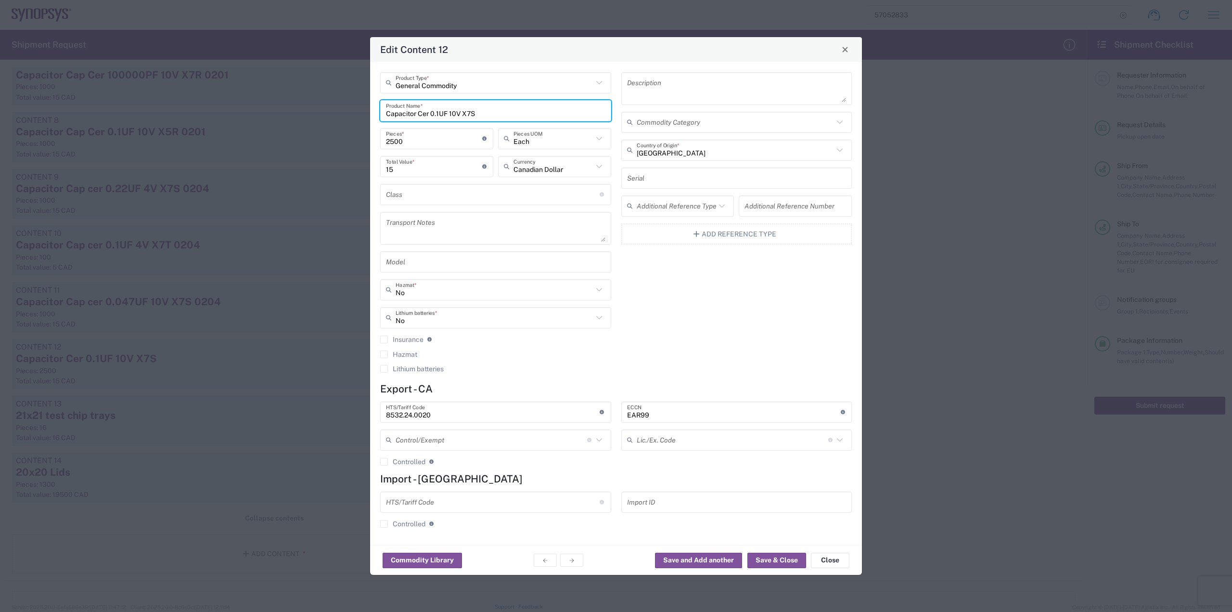
drag, startPoint x: 483, startPoint y: 111, endPoint x: 376, endPoint y: 112, distance: 106.8
click at [376, 112] on div "General Commodity Product Type * Capacitor Cer 0.1UF 10V X7S Product Name * 250…" at bounding box center [495, 225] width 241 height 307
click at [829, 562] on button "Close" at bounding box center [830, 559] width 38 height 15
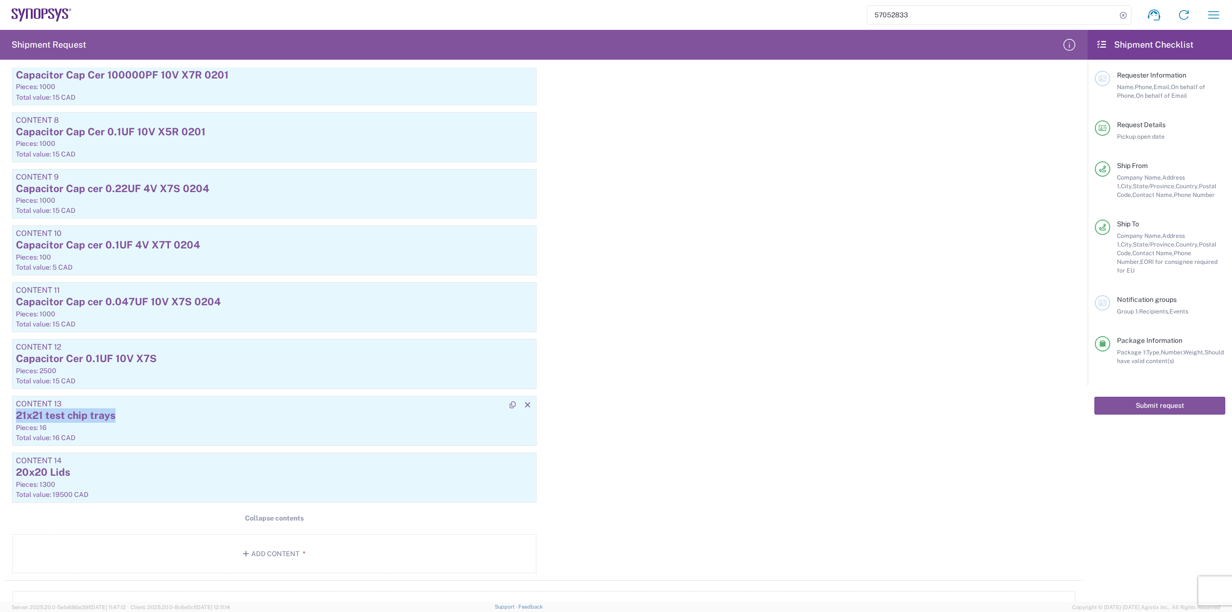
drag, startPoint x: 118, startPoint y: 414, endPoint x: 17, endPoint y: 413, distance: 101.5
click at [17, 413] on div "21x21 test chip trays" at bounding box center [274, 415] width 517 height 14
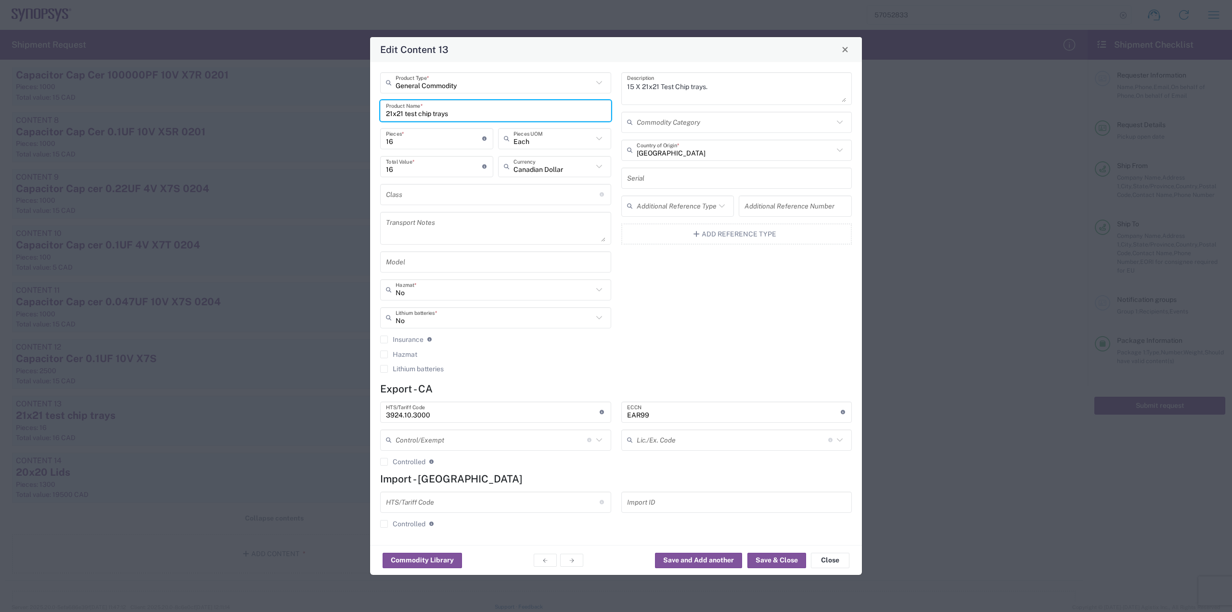
drag, startPoint x: 461, startPoint y: 114, endPoint x: 370, endPoint y: 112, distance: 91.9
click at [370, 112] on div "Edit Content 13 General Commodity Product Type * 21x21 test chip trays Product …" at bounding box center [616, 306] width 493 height 539
click at [831, 563] on button "Close" at bounding box center [830, 559] width 38 height 15
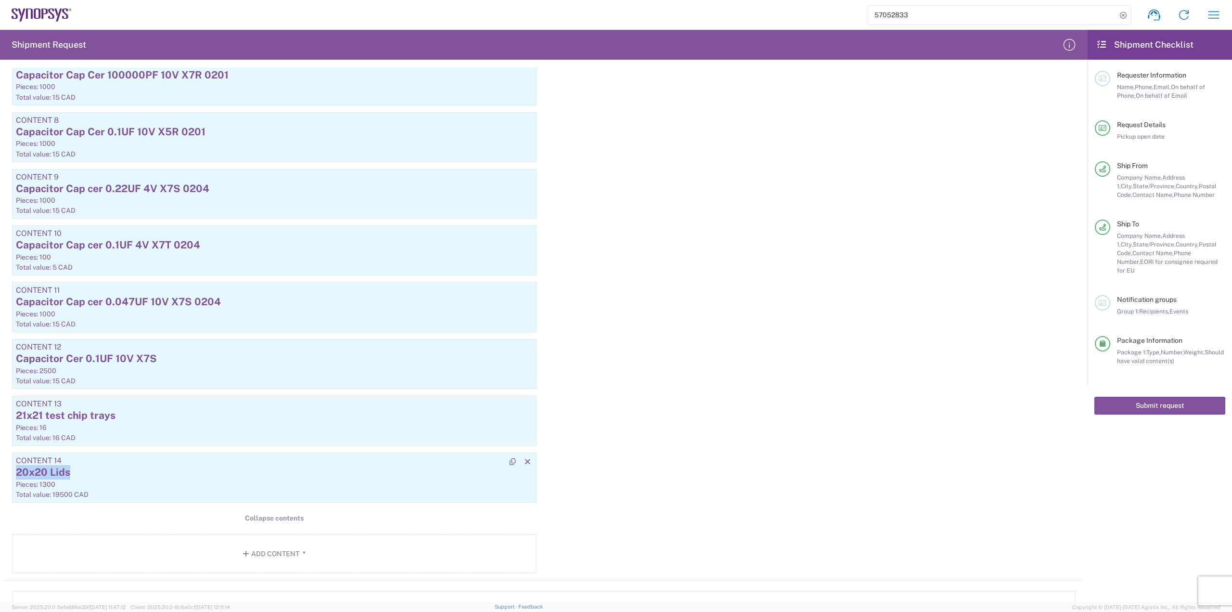
click at [203, 465] on article "Content 14 20x20 Lids Pieces: 1300 Total value: 19500 CAD" at bounding box center [274, 477] width 524 height 50
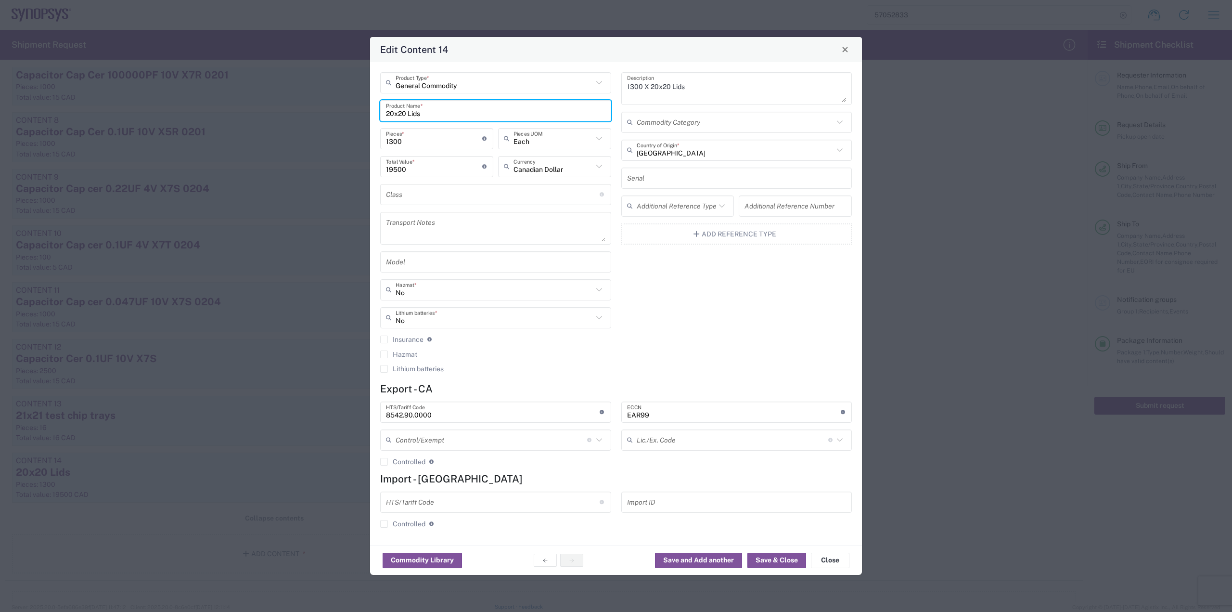
drag, startPoint x: 429, startPoint y: 117, endPoint x: 371, endPoint y: 114, distance: 58.8
click at [371, 114] on div "General Commodity Product Type * 20x20 Lids Product Name * 1300 Pieces * Number…" at bounding box center [616, 303] width 492 height 483
click at [821, 561] on button "Close" at bounding box center [830, 559] width 38 height 15
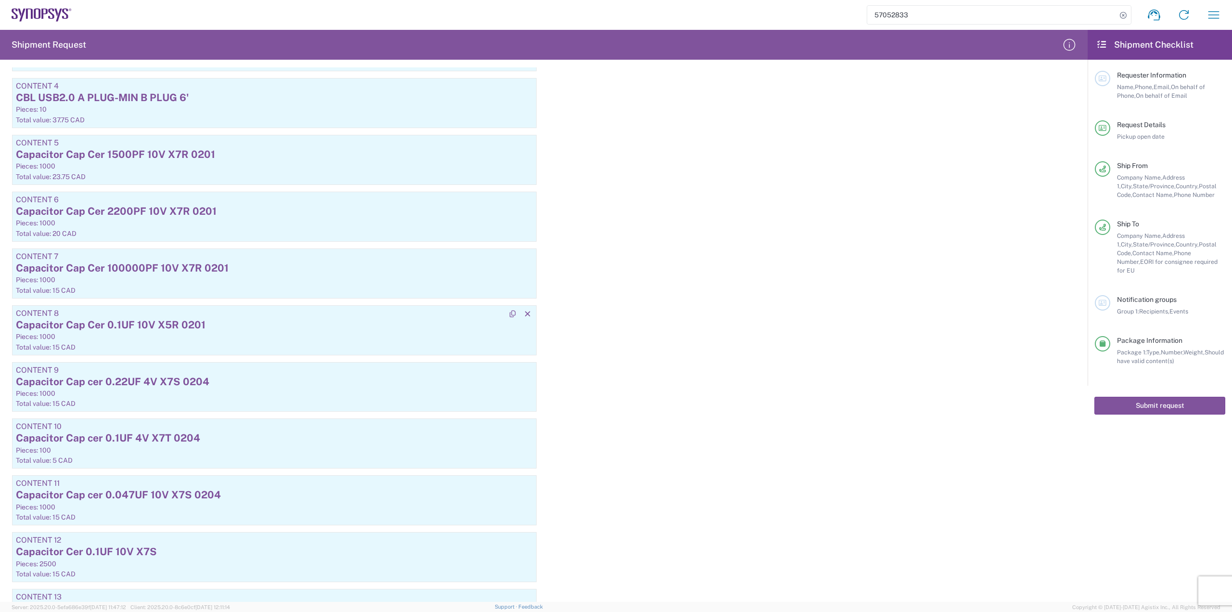
scroll to position [818, 0]
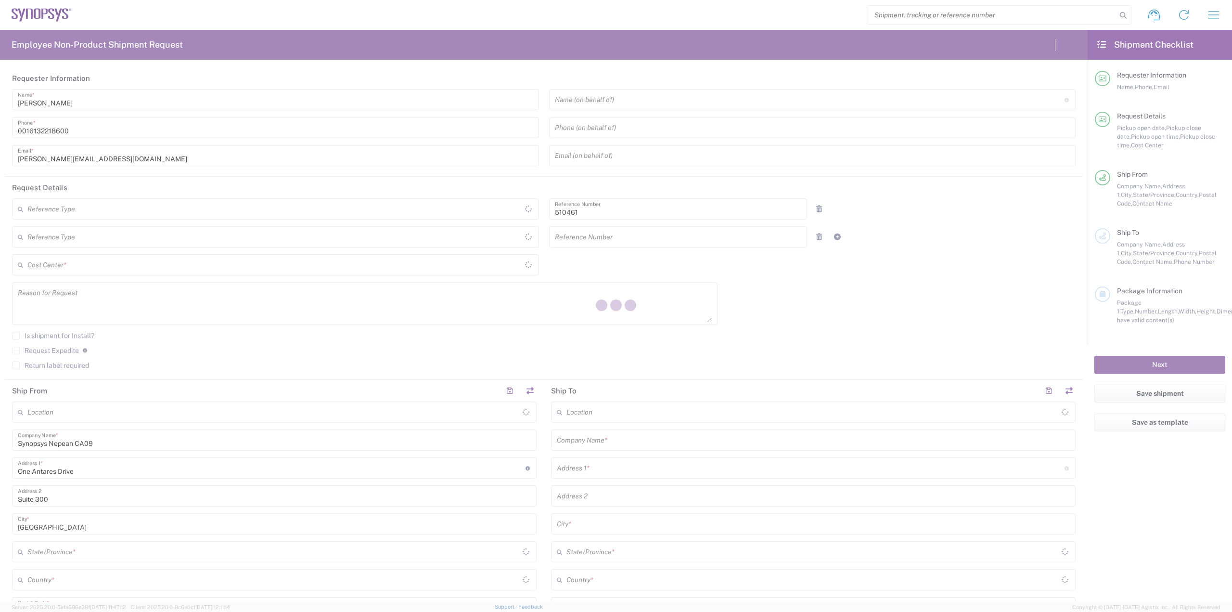
type input "CA02, SG, MSIP2, R&D 510461"
type input "[GEOGRAPHIC_DATA]"
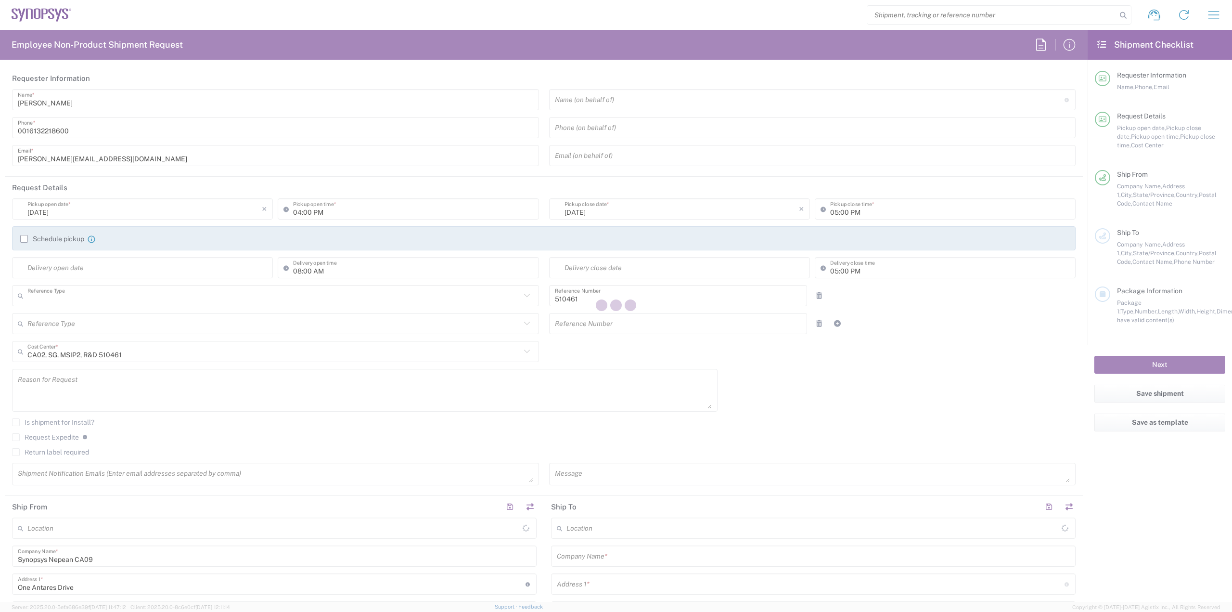
type input "Department"
type input "[GEOGRAPHIC_DATA]"
type input "Delivered at Place"
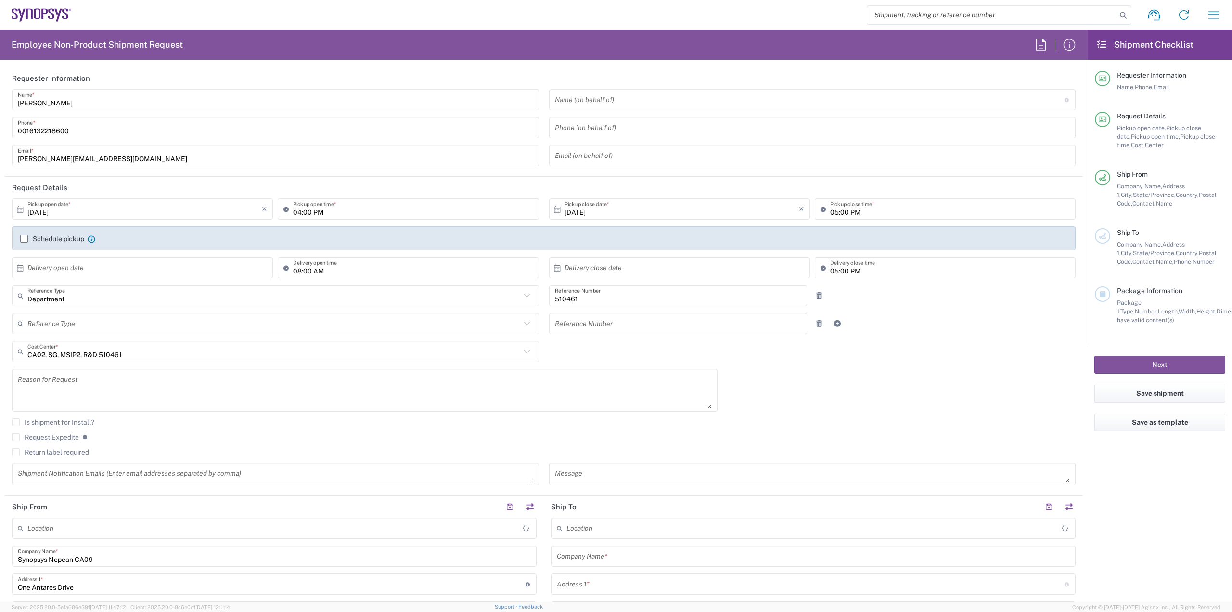
type input "Nepean CA09"
click at [881, 9] on input "search" at bounding box center [991, 15] width 249 height 18
paste input "57052833"
type input "57052833"
click at [1125, 16] on icon at bounding box center [1122, 15] width 13 height 13
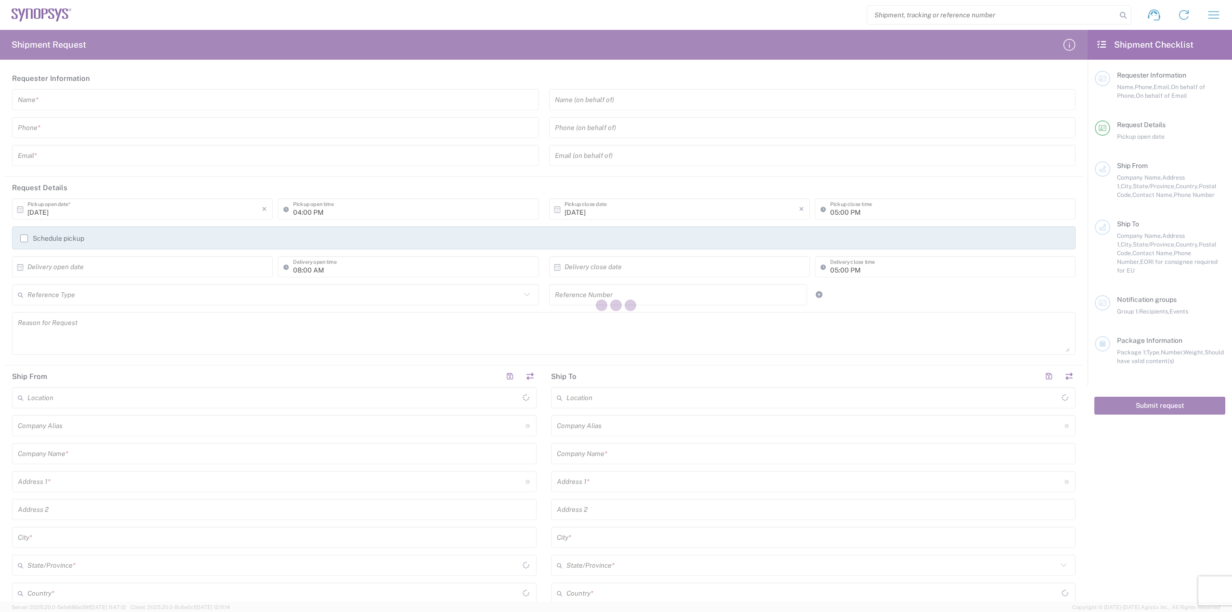
type input "[GEOGRAPHIC_DATA]"
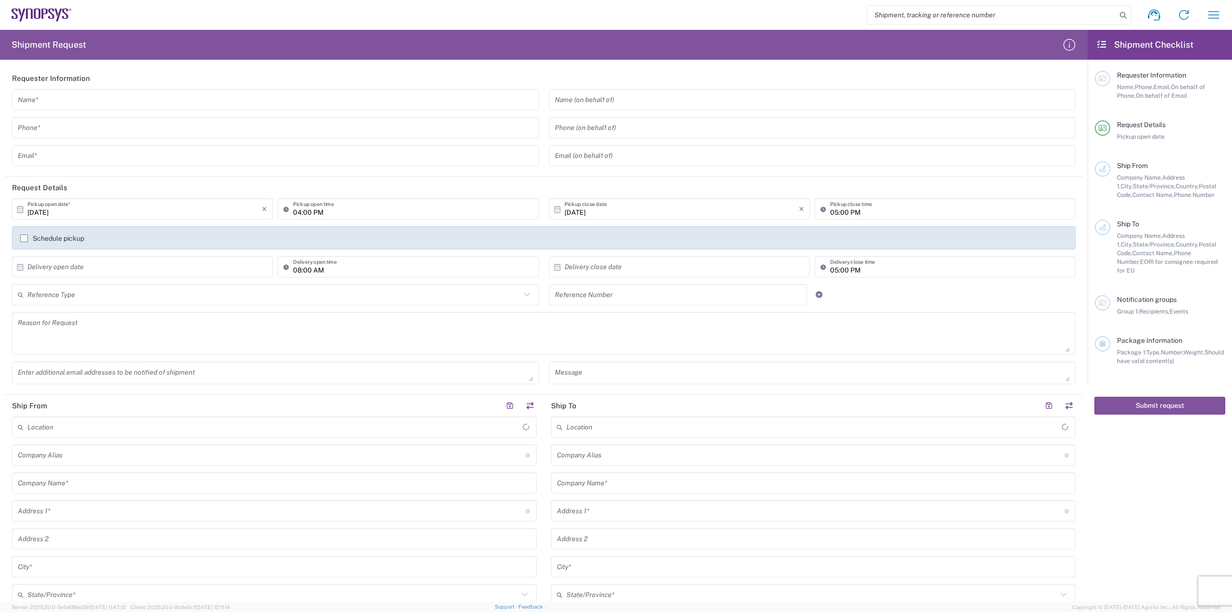
click at [908, 16] on input "search" at bounding box center [991, 15] width 249 height 18
paste input "57052833"
type input "57052833"
